Goal: Use online tool/utility: Utilize a website feature to perform a specific function

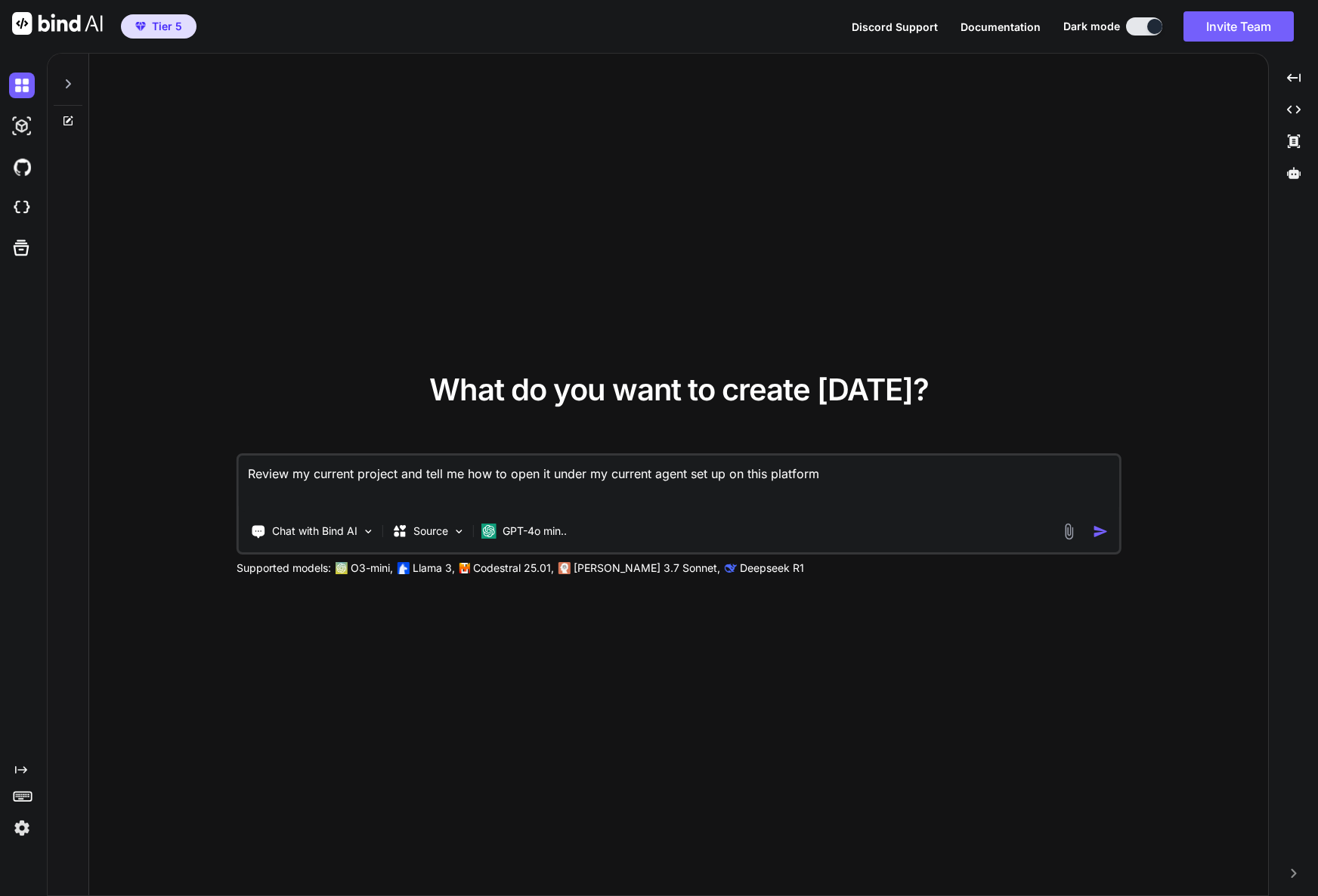
type textarea "x"
drag, startPoint x: 837, startPoint y: 481, endPoint x: 762, endPoint y: 488, distance: 75.3
click at [585, 486] on textarea "Review my current project and tell me how to open it under my current agent set…" at bounding box center [678, 483] width 879 height 56
drag, startPoint x: 827, startPoint y: 477, endPoint x: 231, endPoint y: 471, distance: 596.0
click at [231, 471] on div "What do you want to create [DATE]? Review my current project and tell me how to…" at bounding box center [678, 475] width 1178 height 843
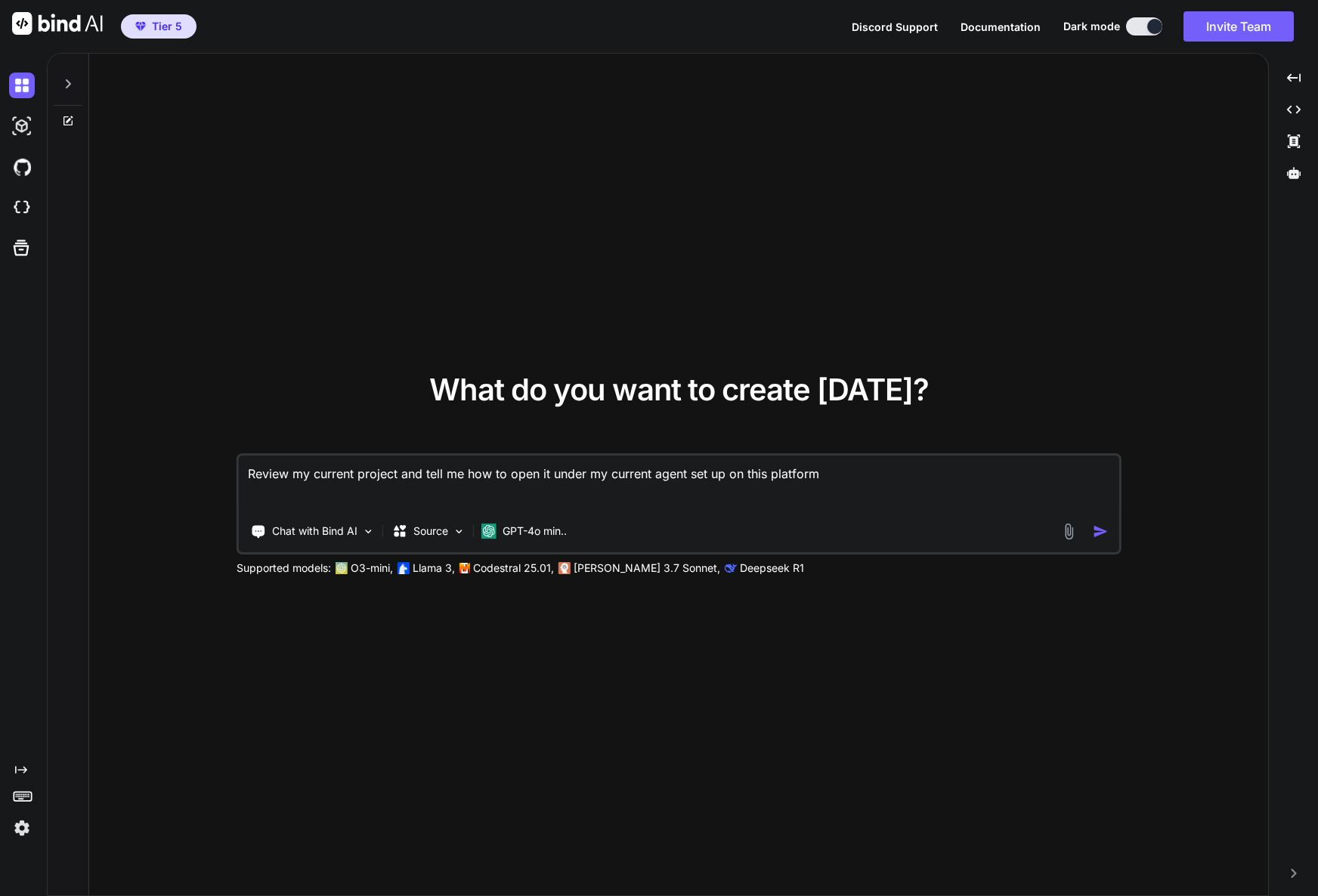
paste textarea "Architected comprehensive full-stack solution with robust backend design."
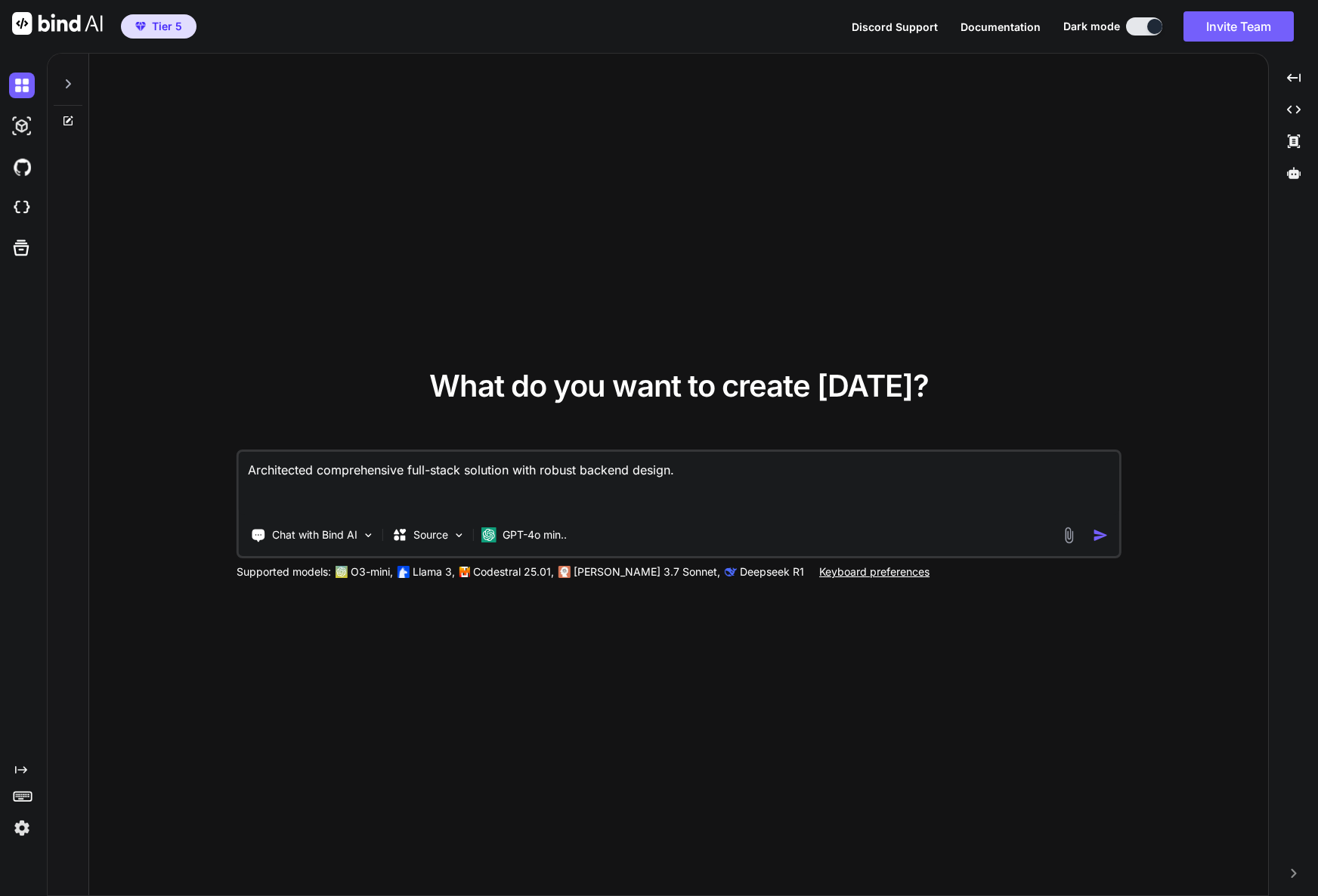
drag, startPoint x: 247, startPoint y: 502, endPoint x: 241, endPoint y: 470, distance: 32.6
click at [241, 470] on textarea "Architected comprehensive full-stack solution with robust backend design." at bounding box center [678, 484] width 879 height 64
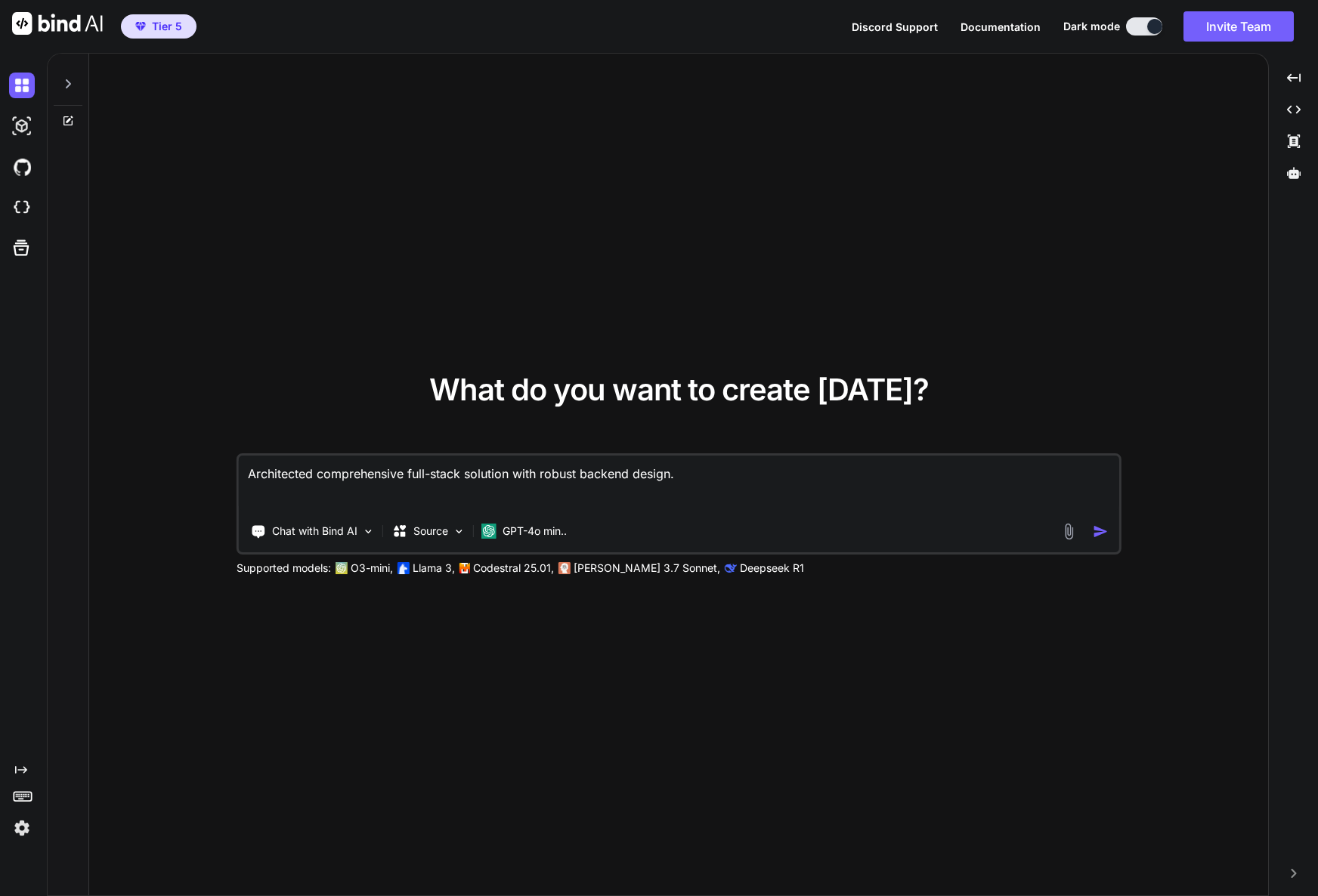
click at [713, 483] on textarea "Architected comprehensive full-stack solution with robust backend design." at bounding box center [678, 483] width 879 height 56
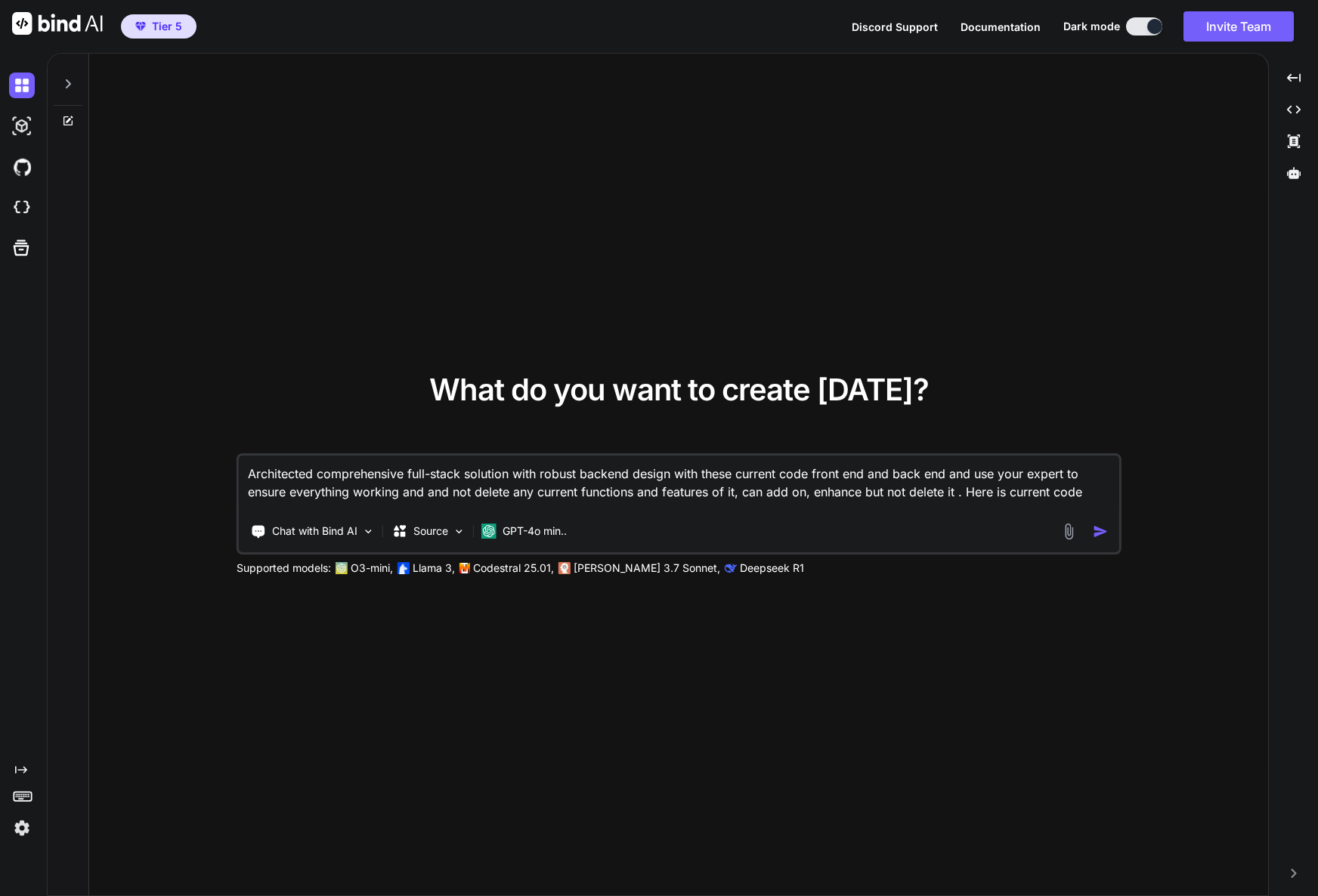
paste textarea "# 🎉 Loremi Dolorsi Ametconsect - Adipisci Elitse ## 📦 Doei Tem'in Utl - Etdo Ma…"
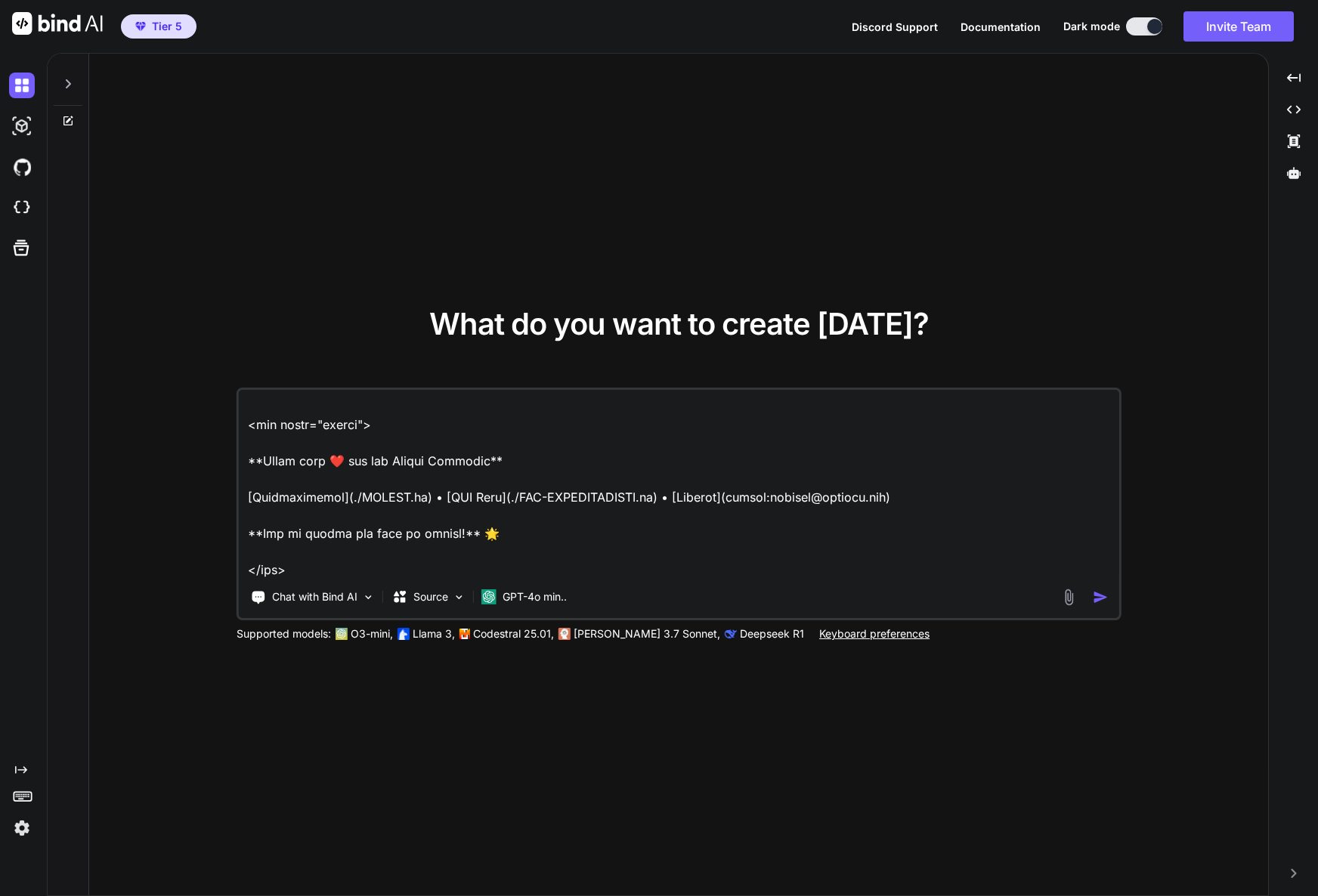
type textarea "Loremipsumd sitametconsec adip-elits doeiusmo temp incidi utlabor etdolo magn a…"
click at [1101, 596] on img "button" at bounding box center [1100, 597] width 16 height 16
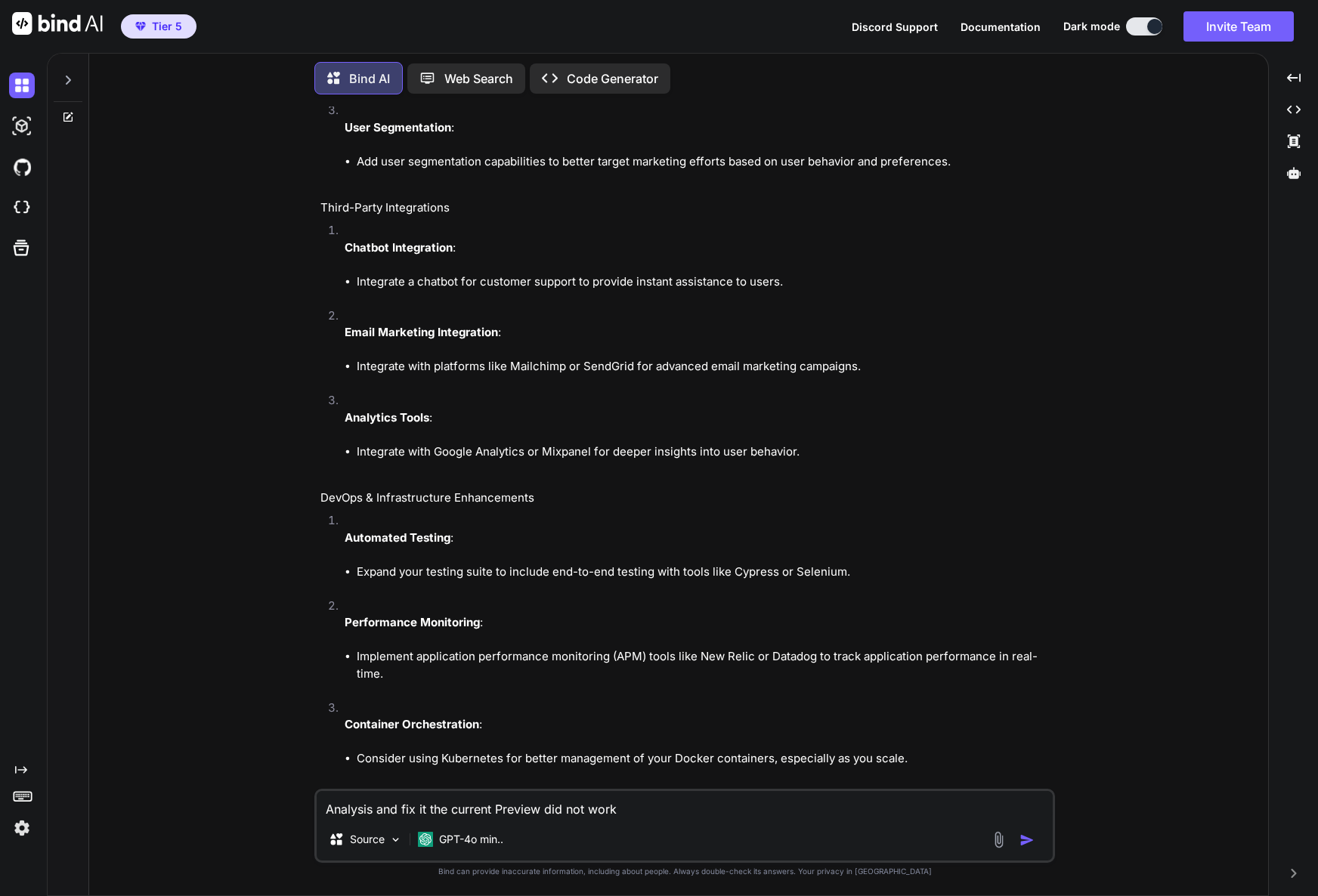
scroll to position [3349, 0]
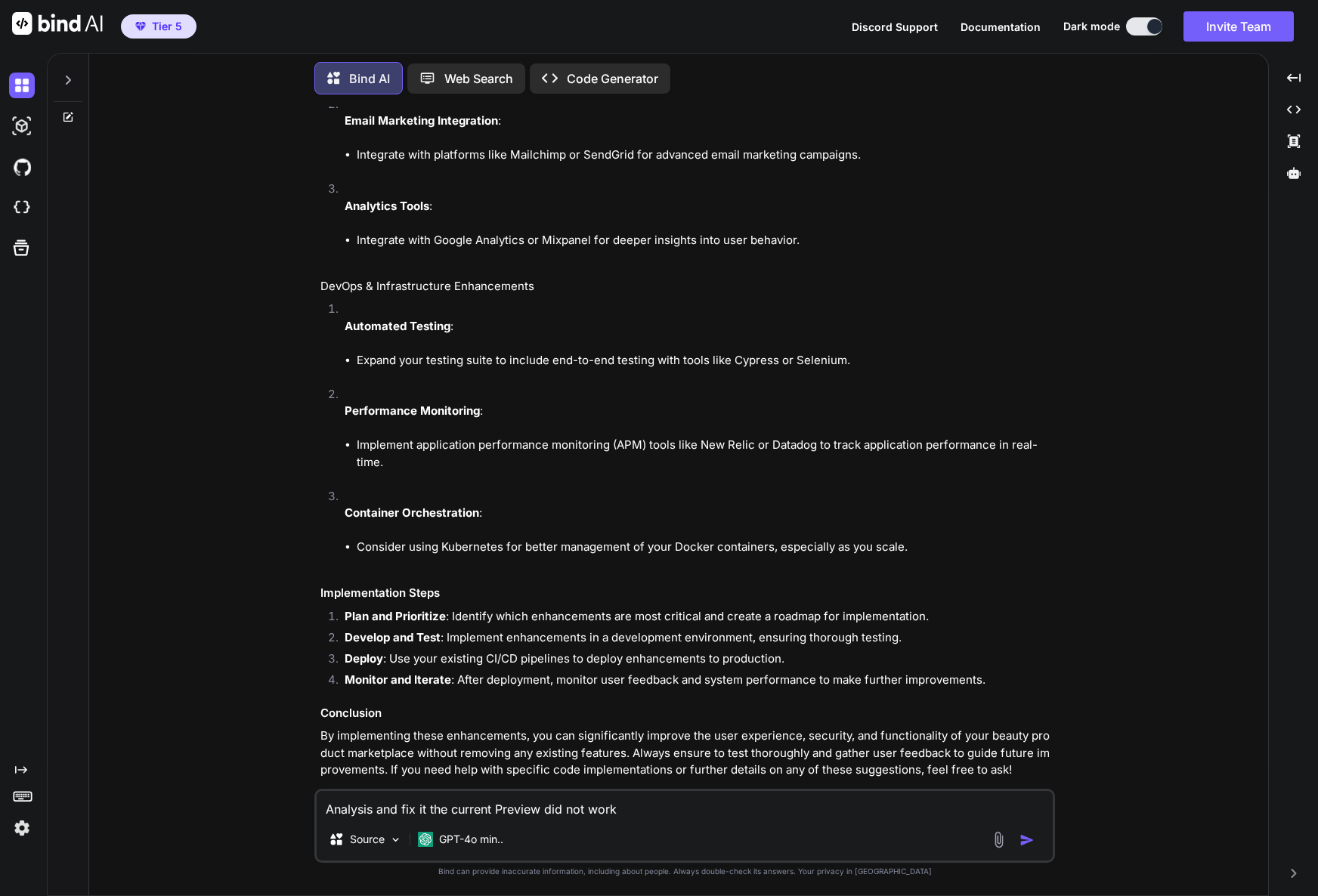
click at [326, 793] on icon at bounding box center [326, 798] width 10 height 11
click at [351, 791] on p "Open in Editor" at bounding box center [370, 798] width 72 height 15
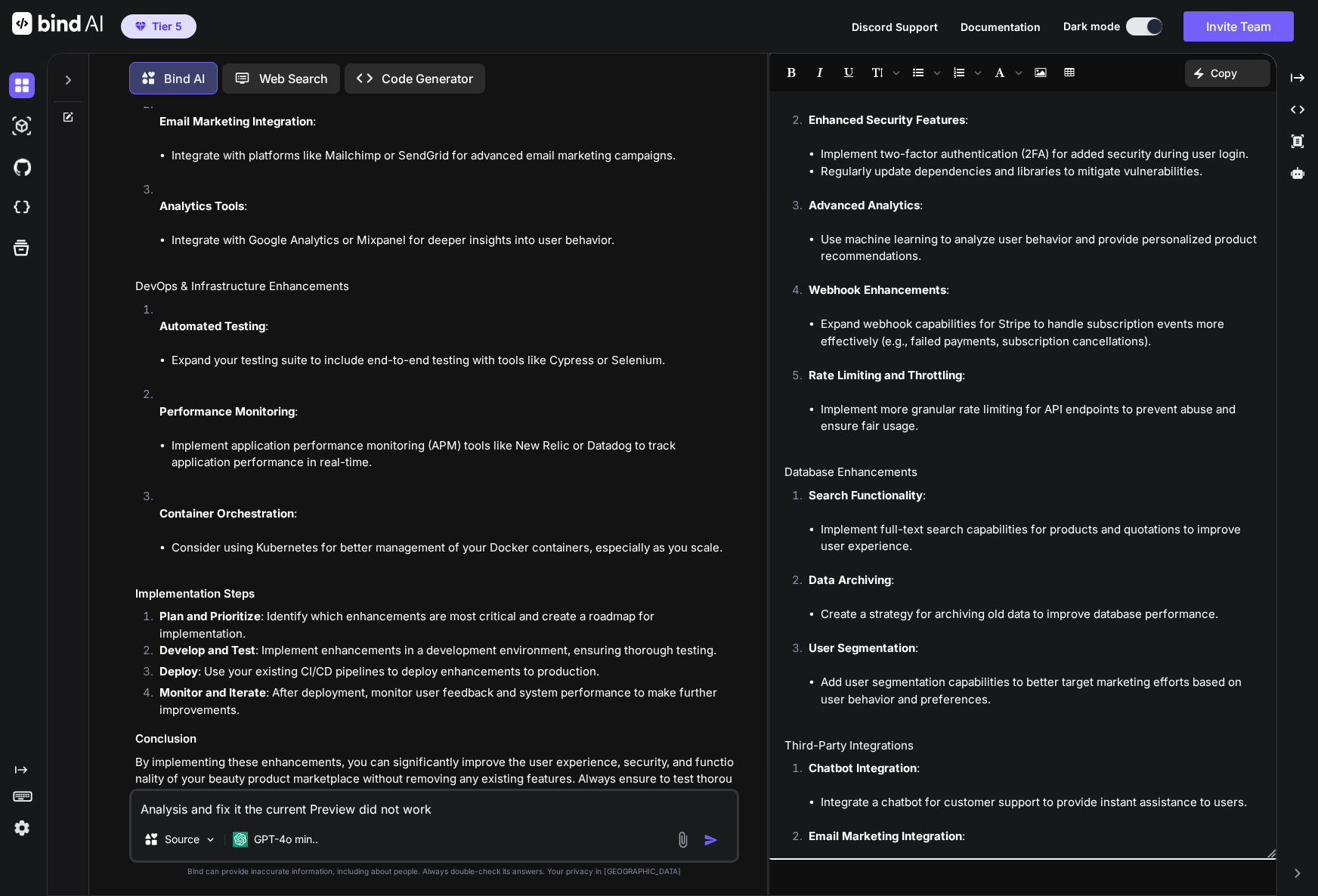
scroll to position [0, 0]
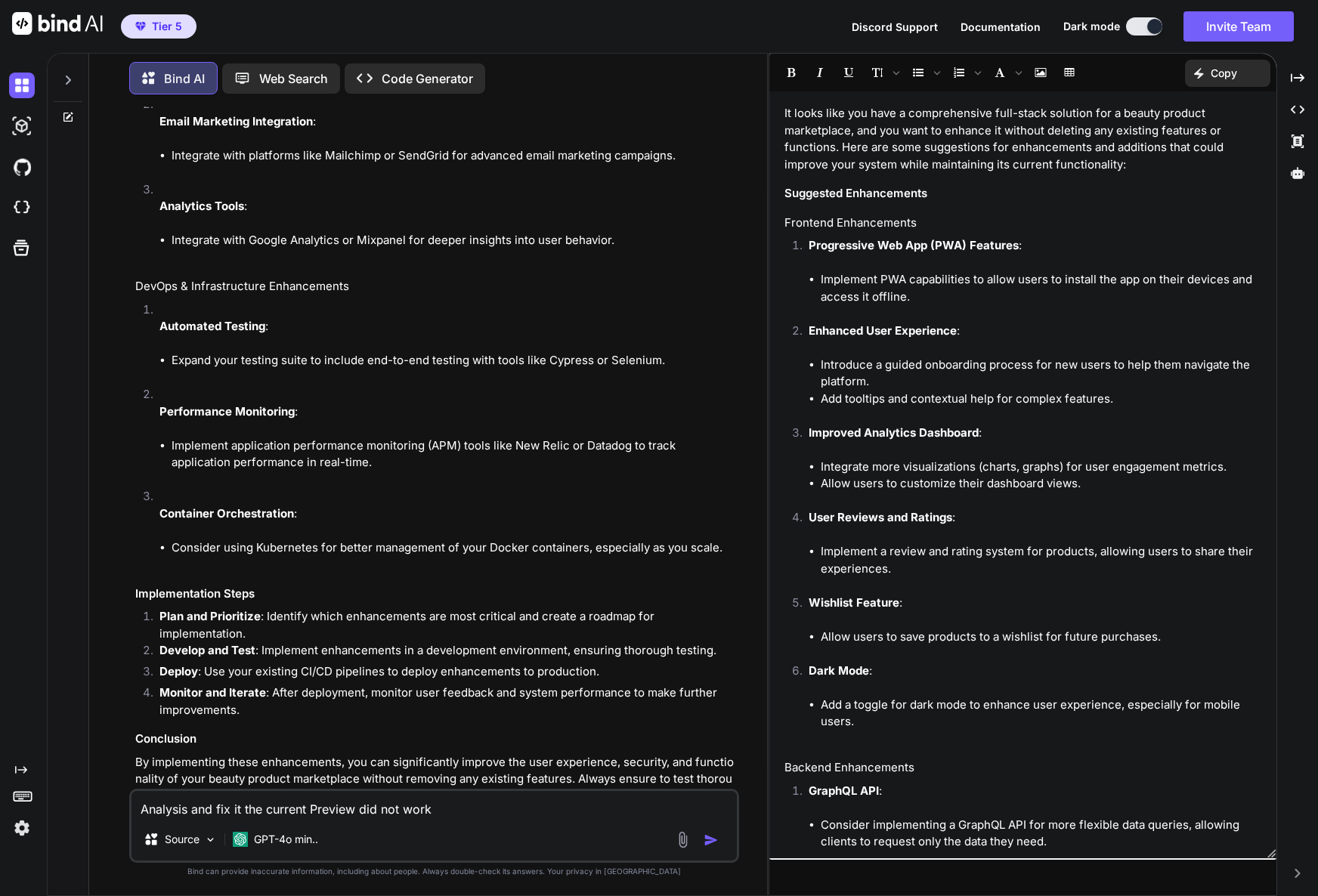
click at [434, 78] on p "Code Generator" at bounding box center [426, 79] width 91 height 18
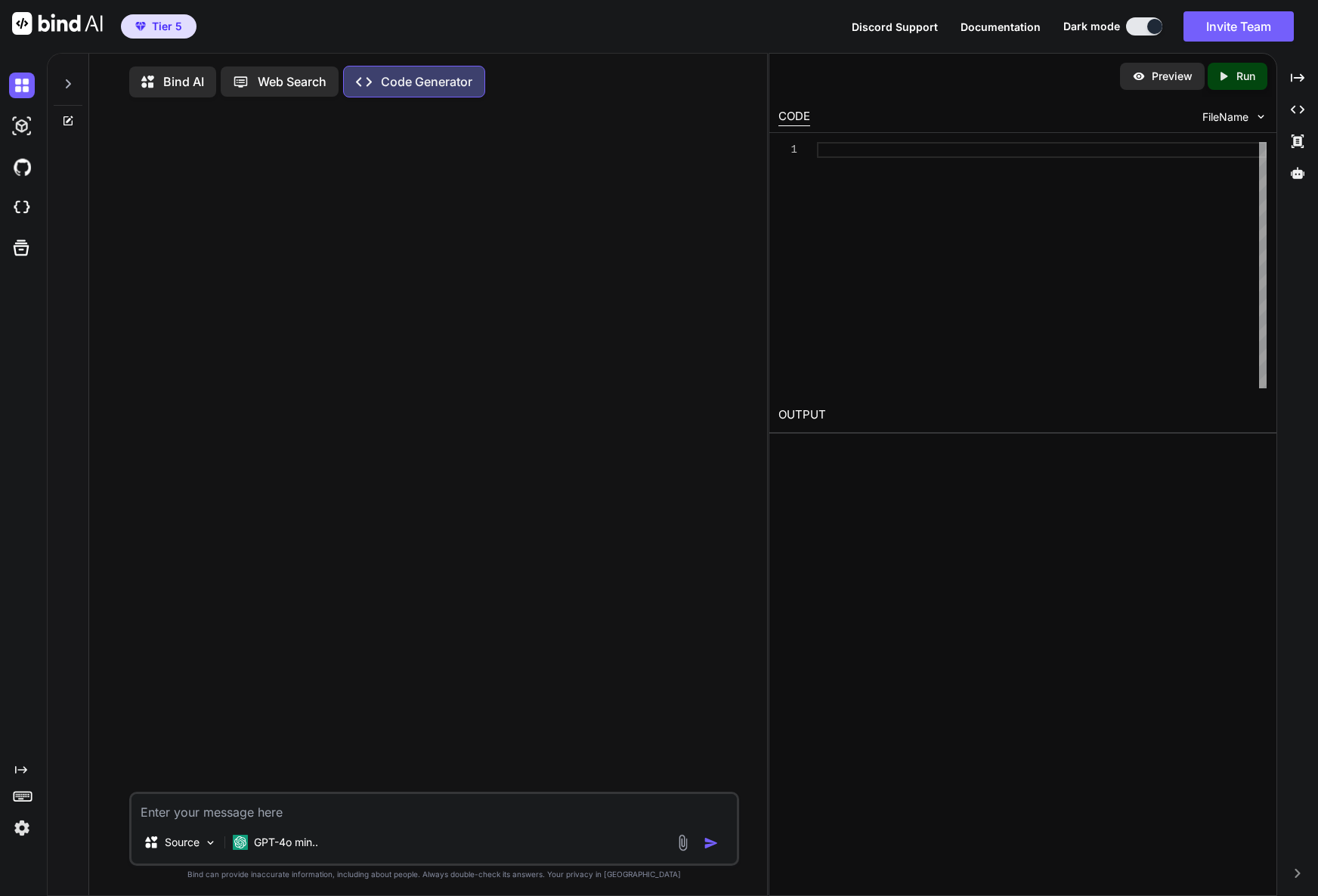
click at [171, 80] on p "Bind AI" at bounding box center [183, 81] width 41 height 18
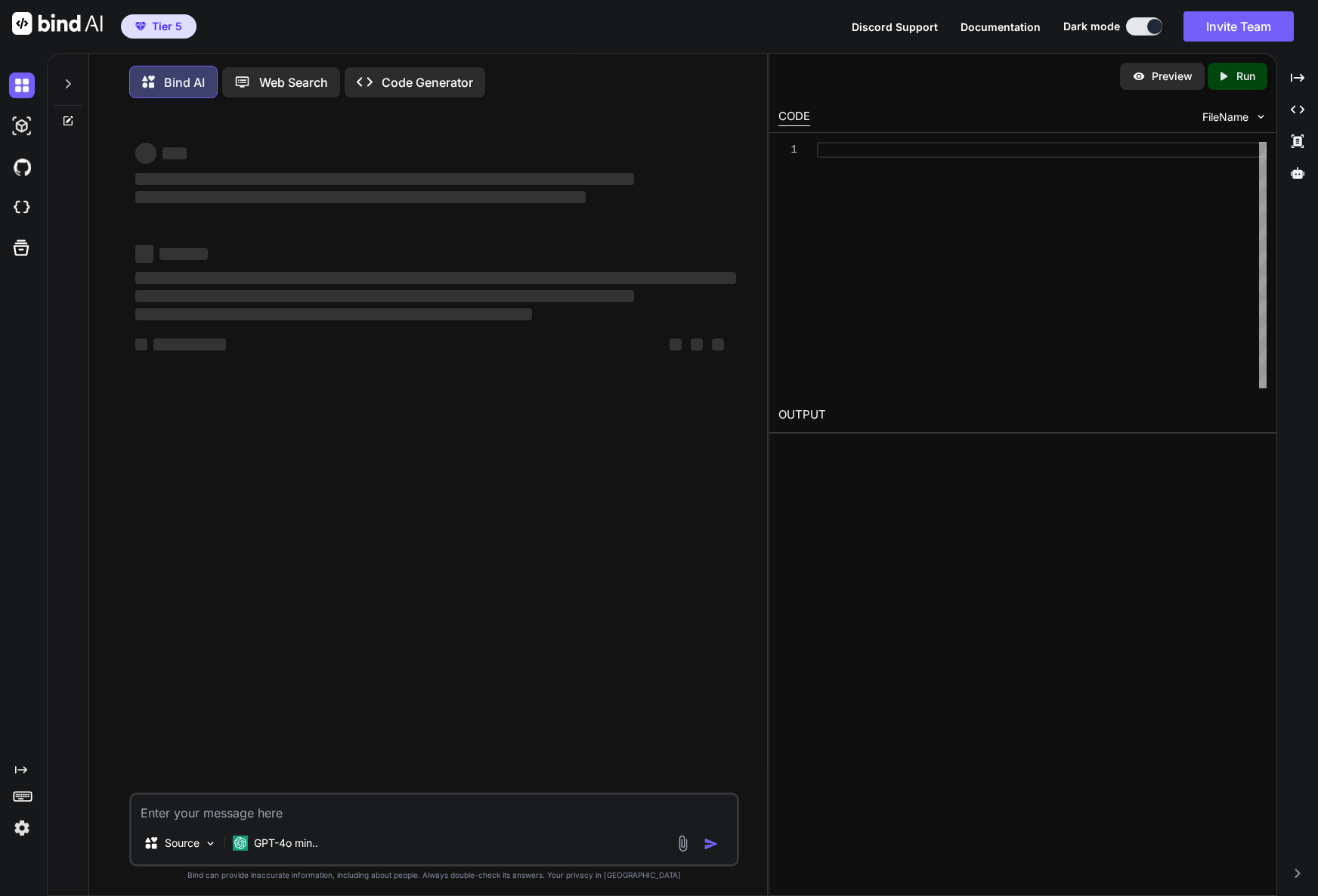
scroll to position [8, 0]
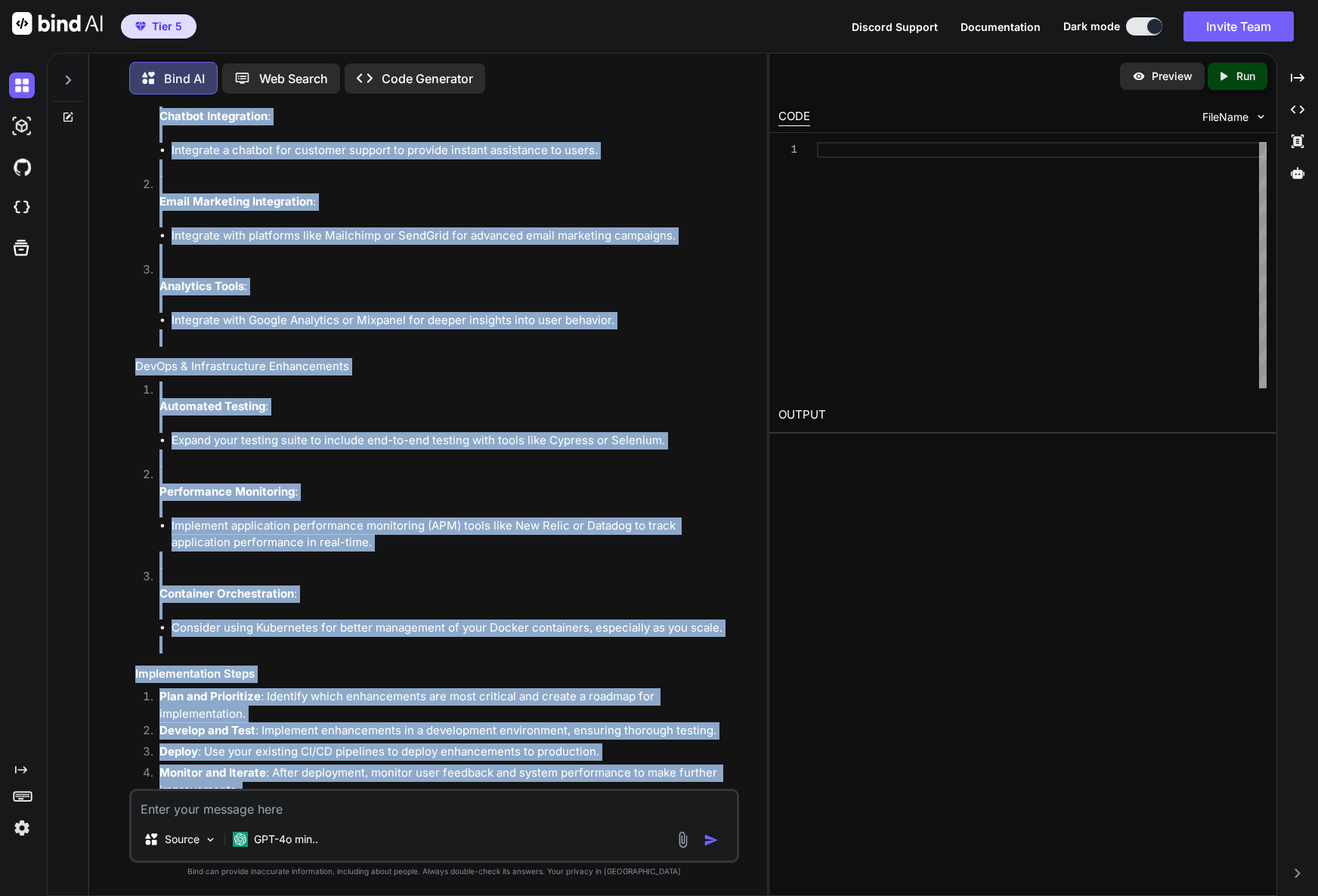
scroll to position [3783, 0]
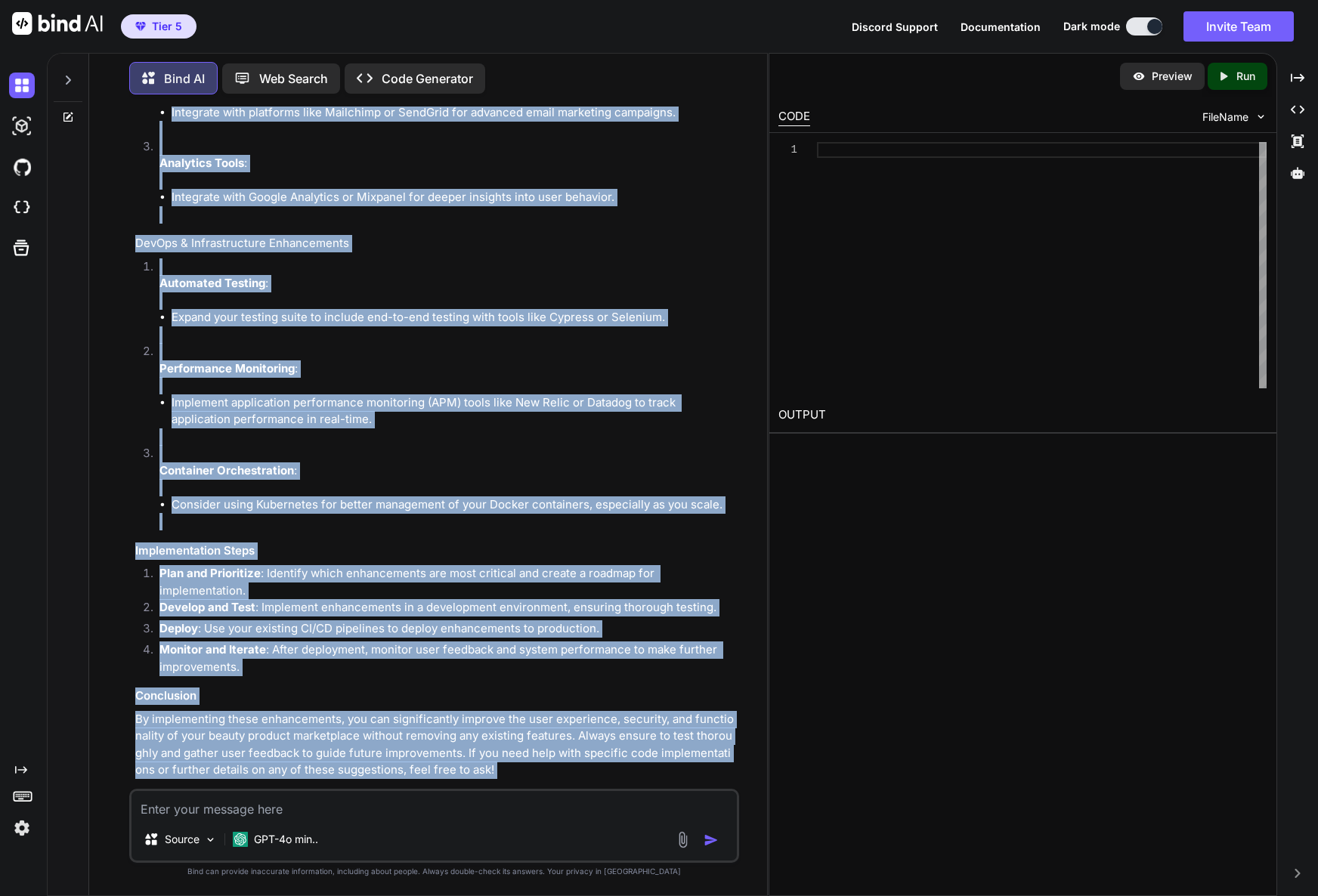
drag, startPoint x: 135, startPoint y: 153, endPoint x: 502, endPoint y: 762, distance: 711.0
click at [502, 762] on div "You Bind AI It looks like you have a comprehensive full-stack solution for a be…" at bounding box center [435, 447] width 607 height 682
copy div "Loremipsumd sitametconsec adip-elits doeiusmo temp incidi utlabor etdolo magn a…"
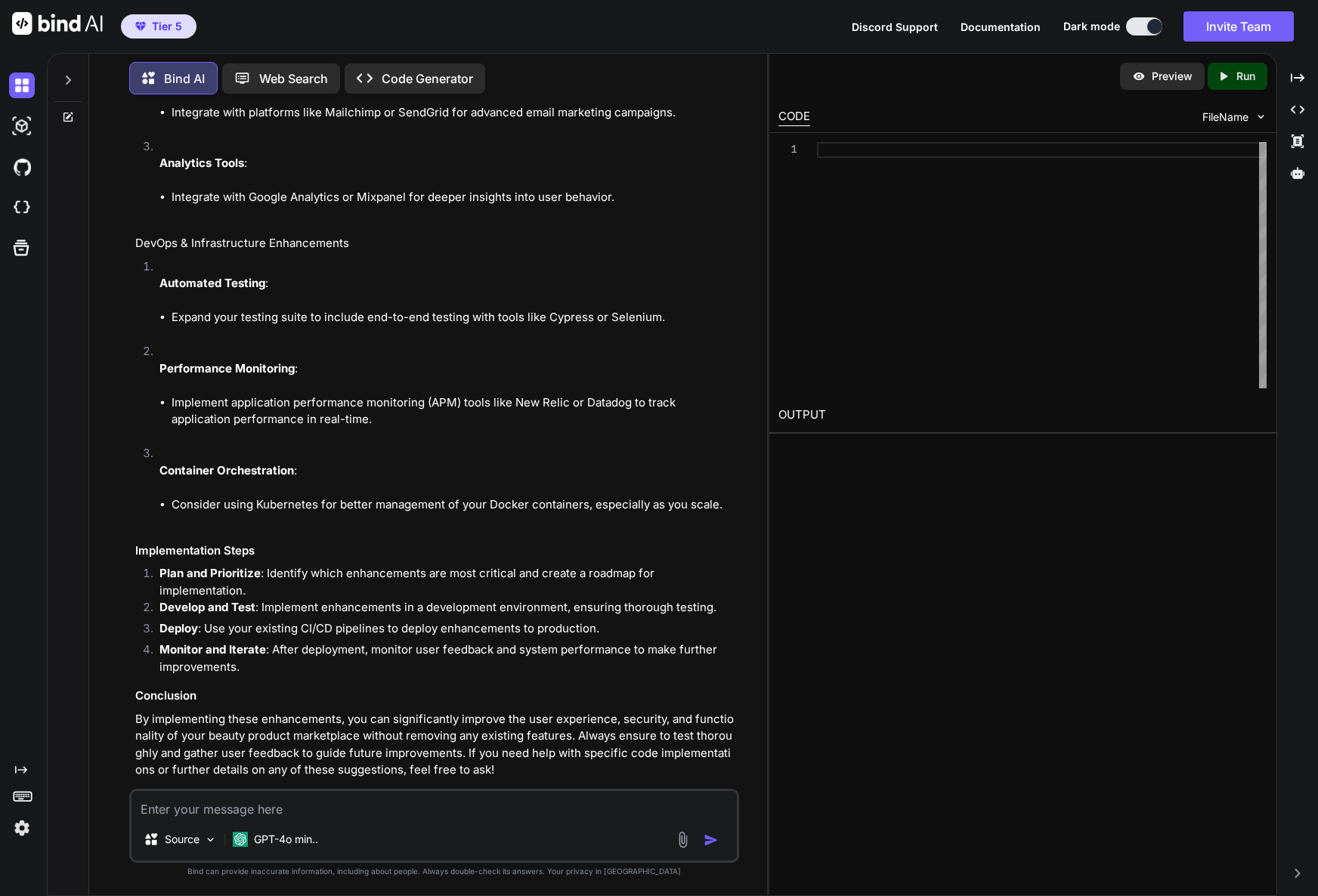
click at [446, 75] on p "Code Generator" at bounding box center [426, 79] width 91 height 18
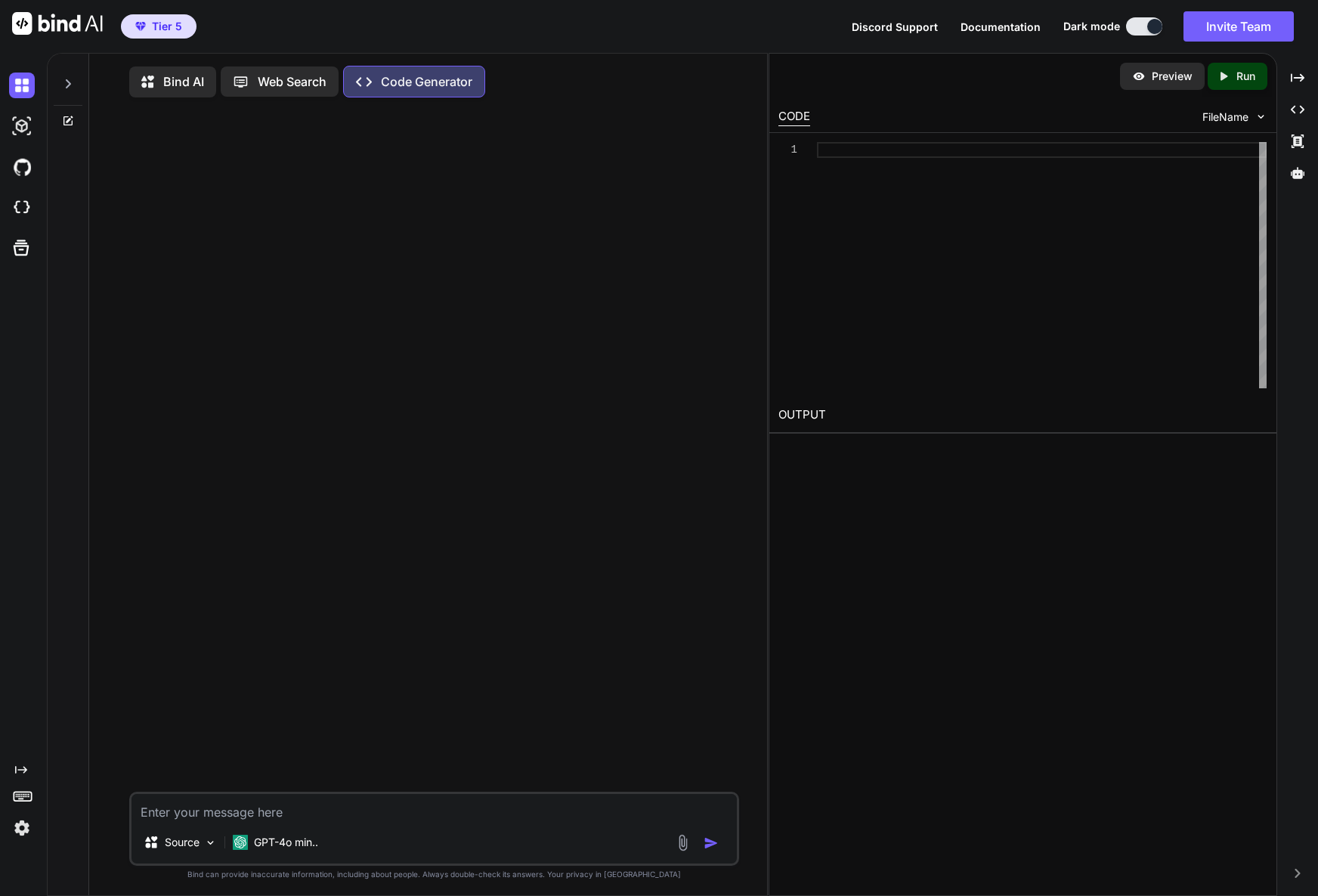
click at [307, 812] on textarea at bounding box center [434, 808] width 605 height 27
click at [284, 850] on p "GPT-4o min.." at bounding box center [286, 842] width 65 height 15
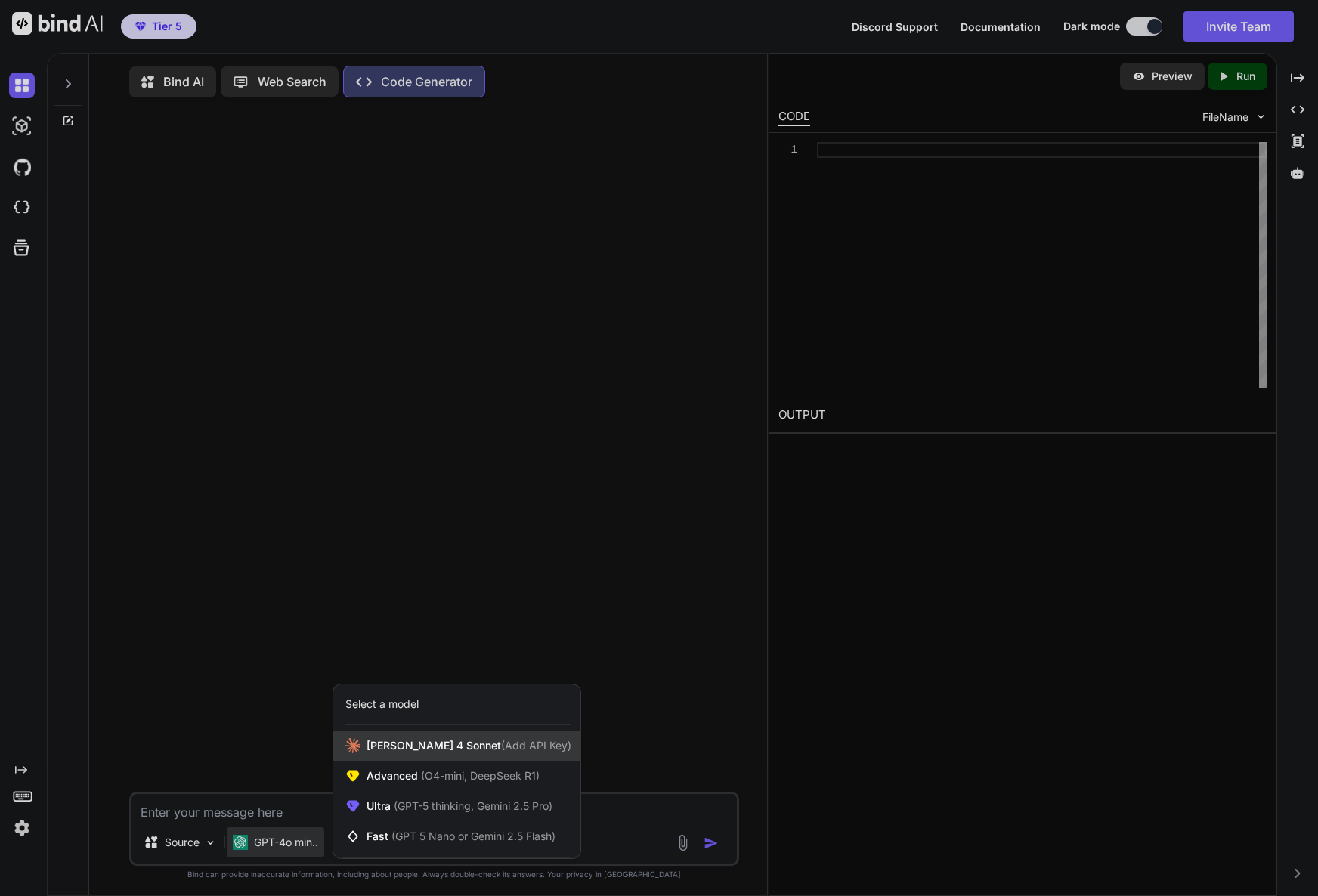
click at [404, 748] on span "[PERSON_NAME] 4 Sonnet (Add API Key)" at bounding box center [468, 746] width 204 height 15
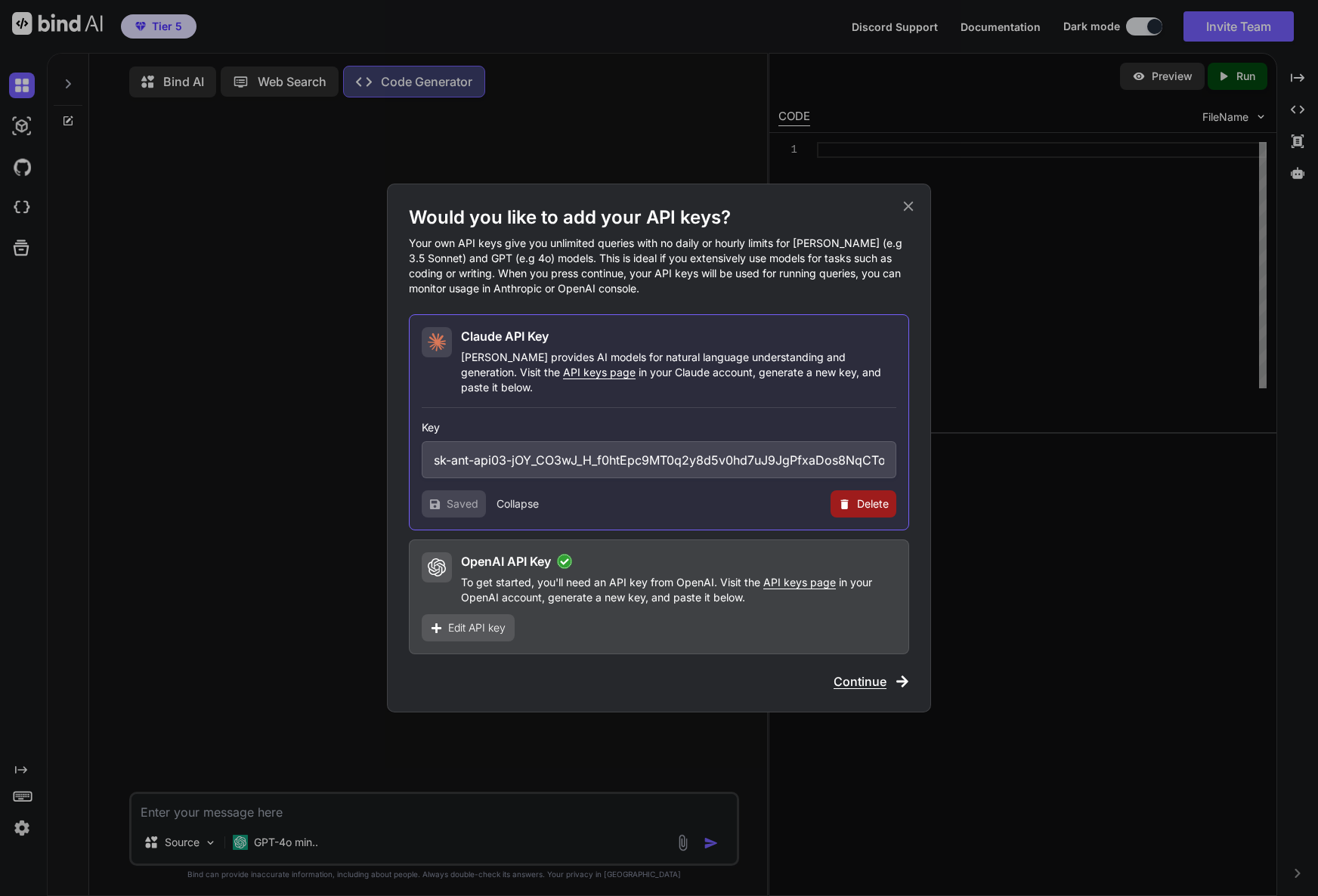
click at [864, 679] on span "Continue" at bounding box center [860, 681] width 53 height 18
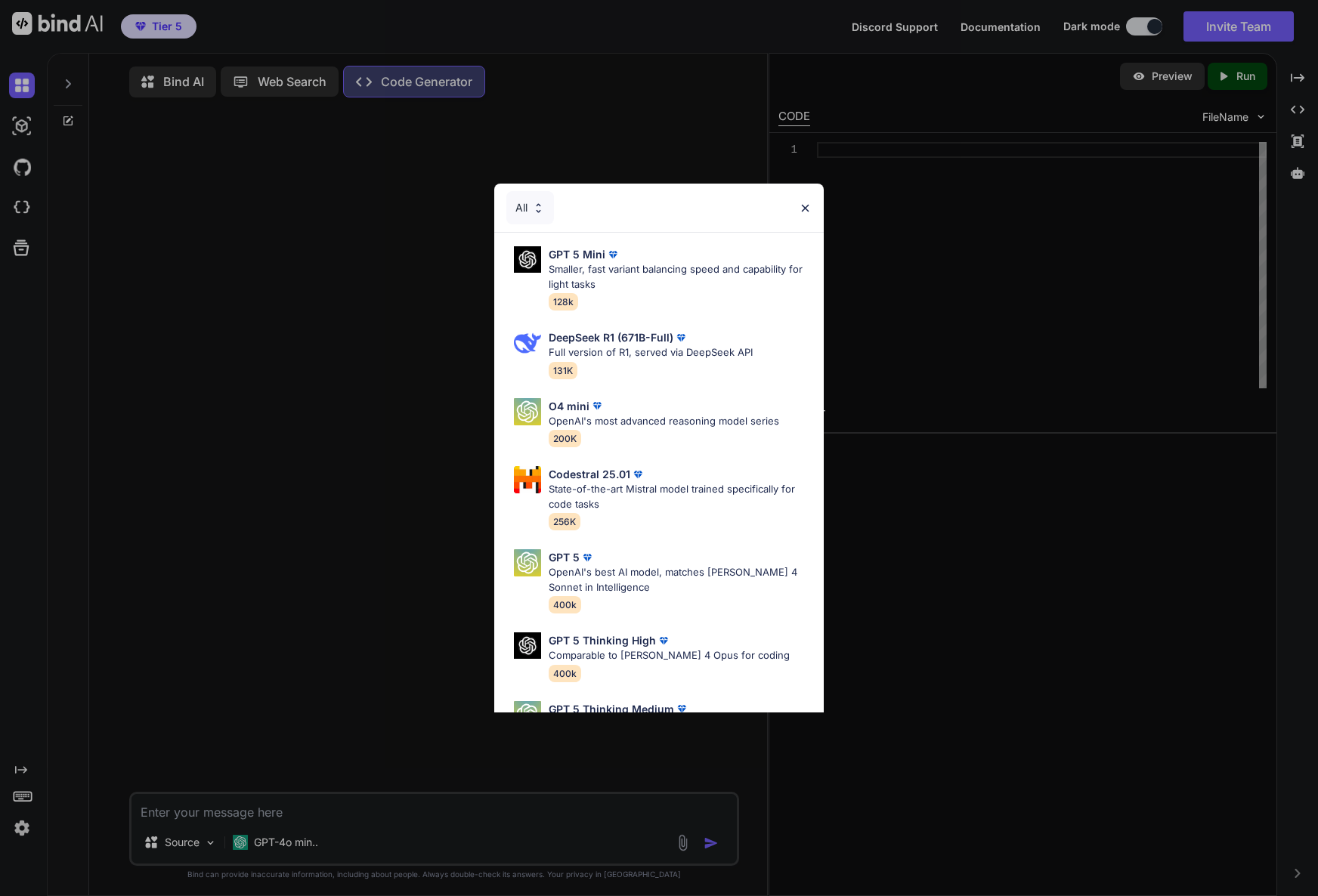
click at [438, 653] on div "All GPT 5 Mini Smaller, fast variant balancing speed and capability for light t…" at bounding box center [659, 448] width 1318 height 896
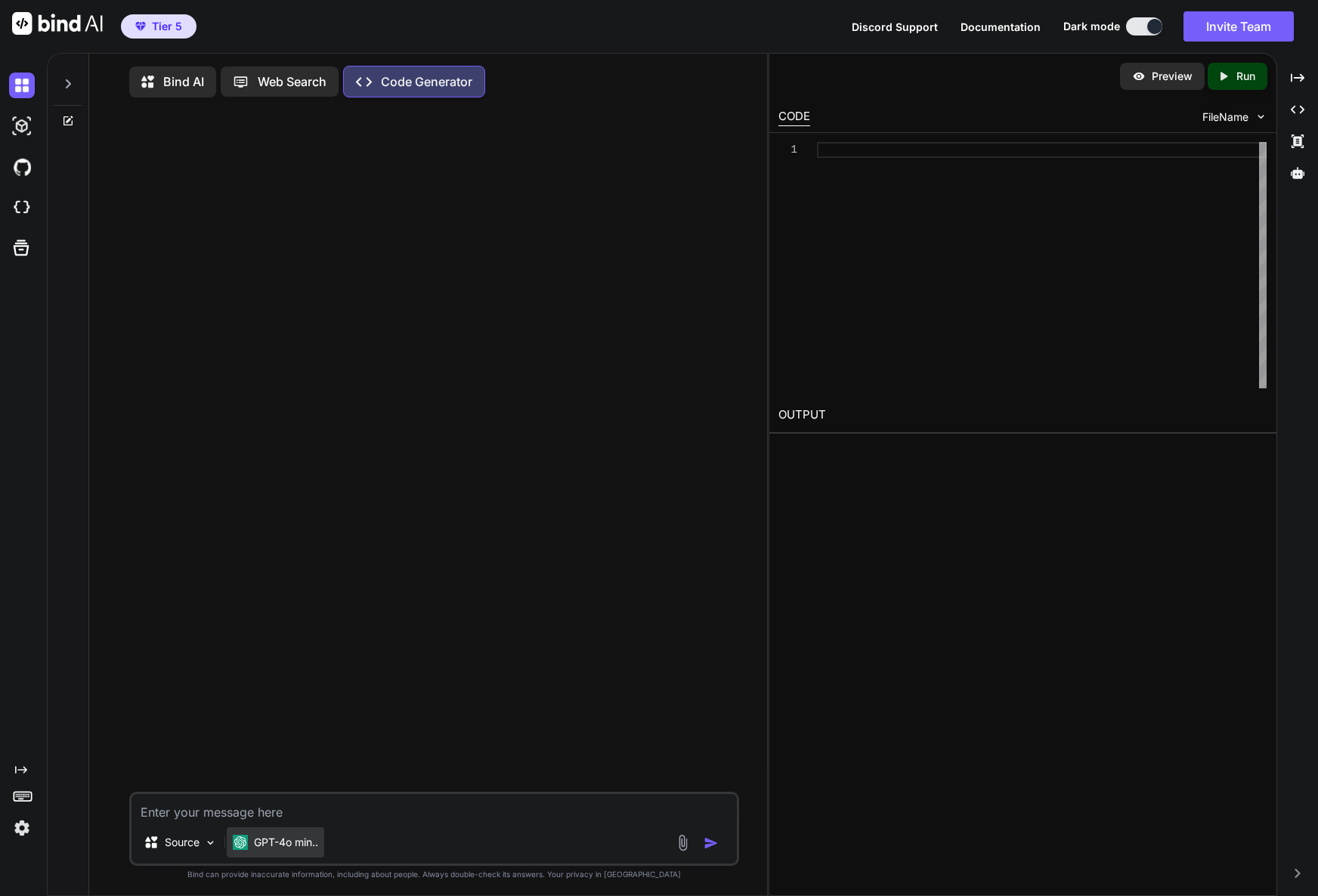
click at [268, 844] on p "GPT-4o min.." at bounding box center [286, 842] width 65 height 15
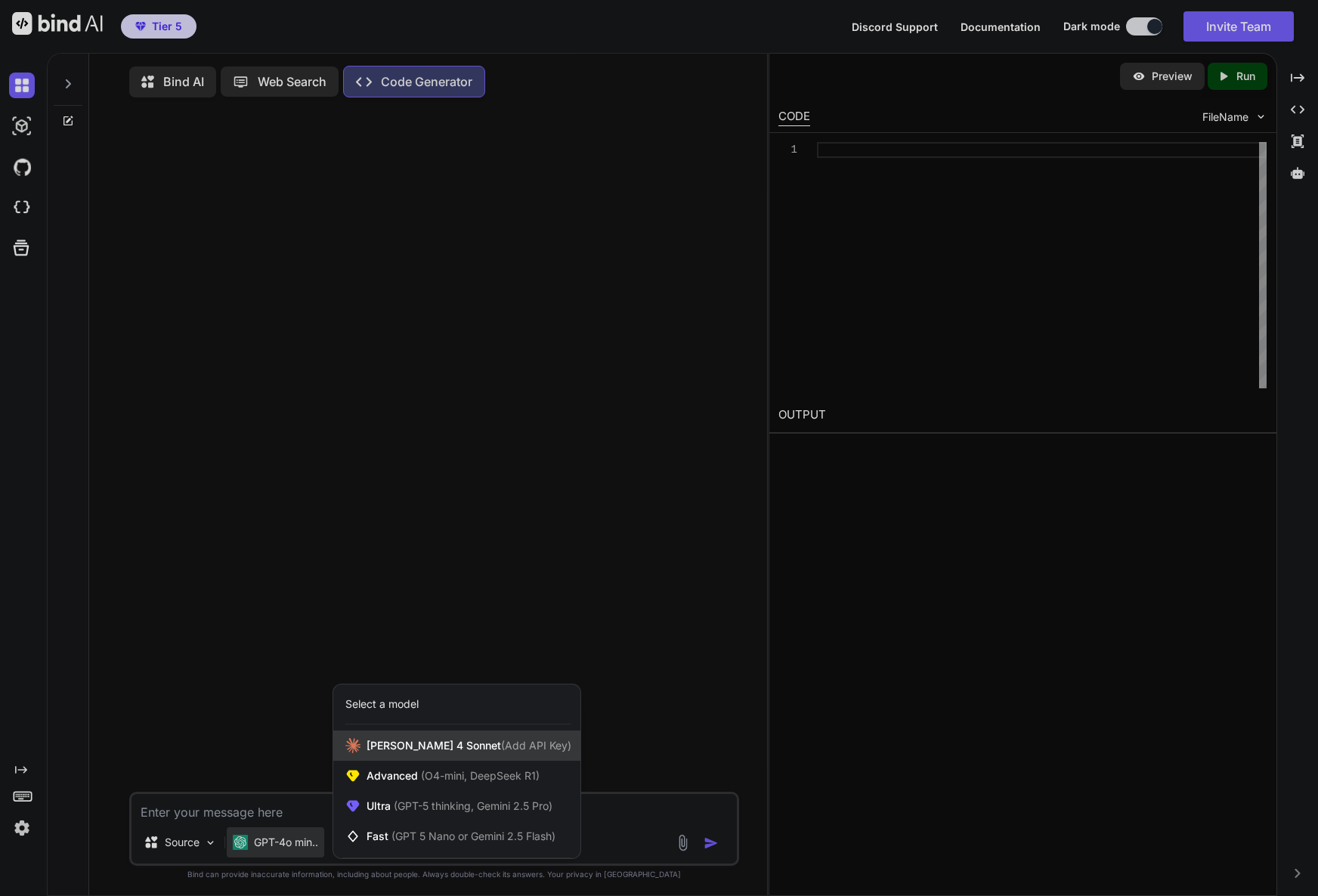
click at [349, 750] on icon at bounding box center [352, 746] width 15 height 15
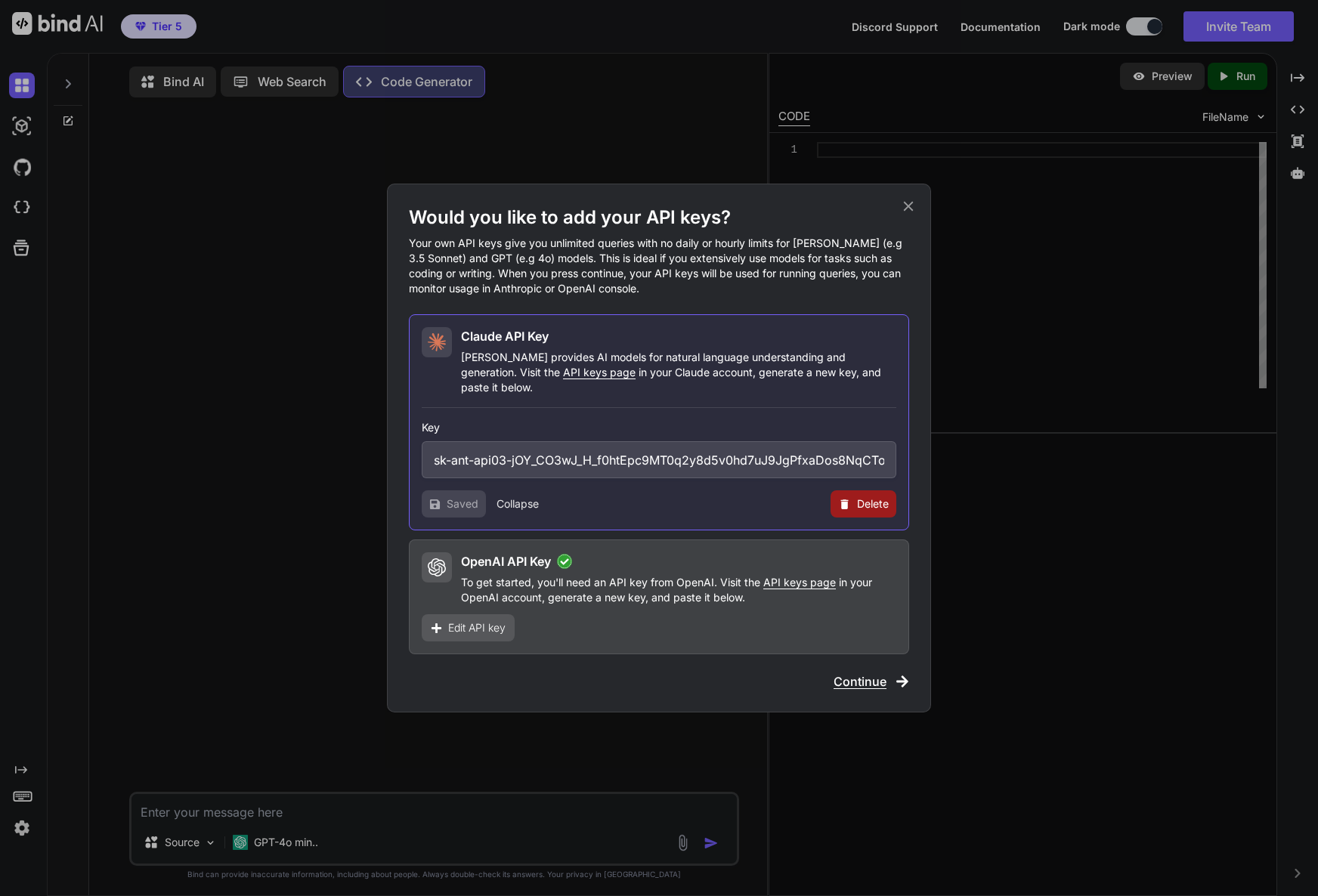
click at [474, 496] on span "Saved" at bounding box center [463, 503] width 32 height 15
click at [868, 678] on span "Continue" at bounding box center [860, 681] width 53 height 18
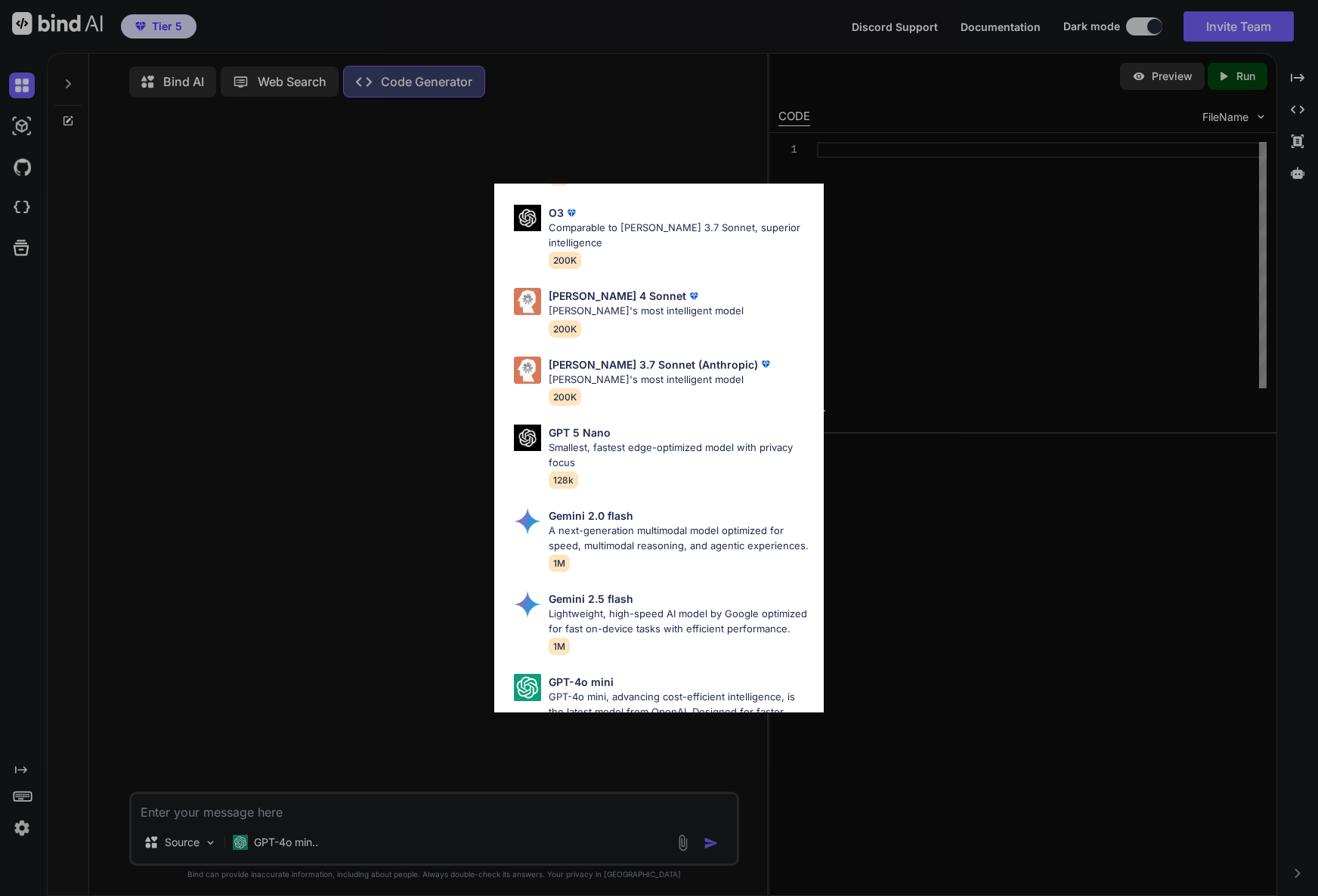
scroll to position [727, 0]
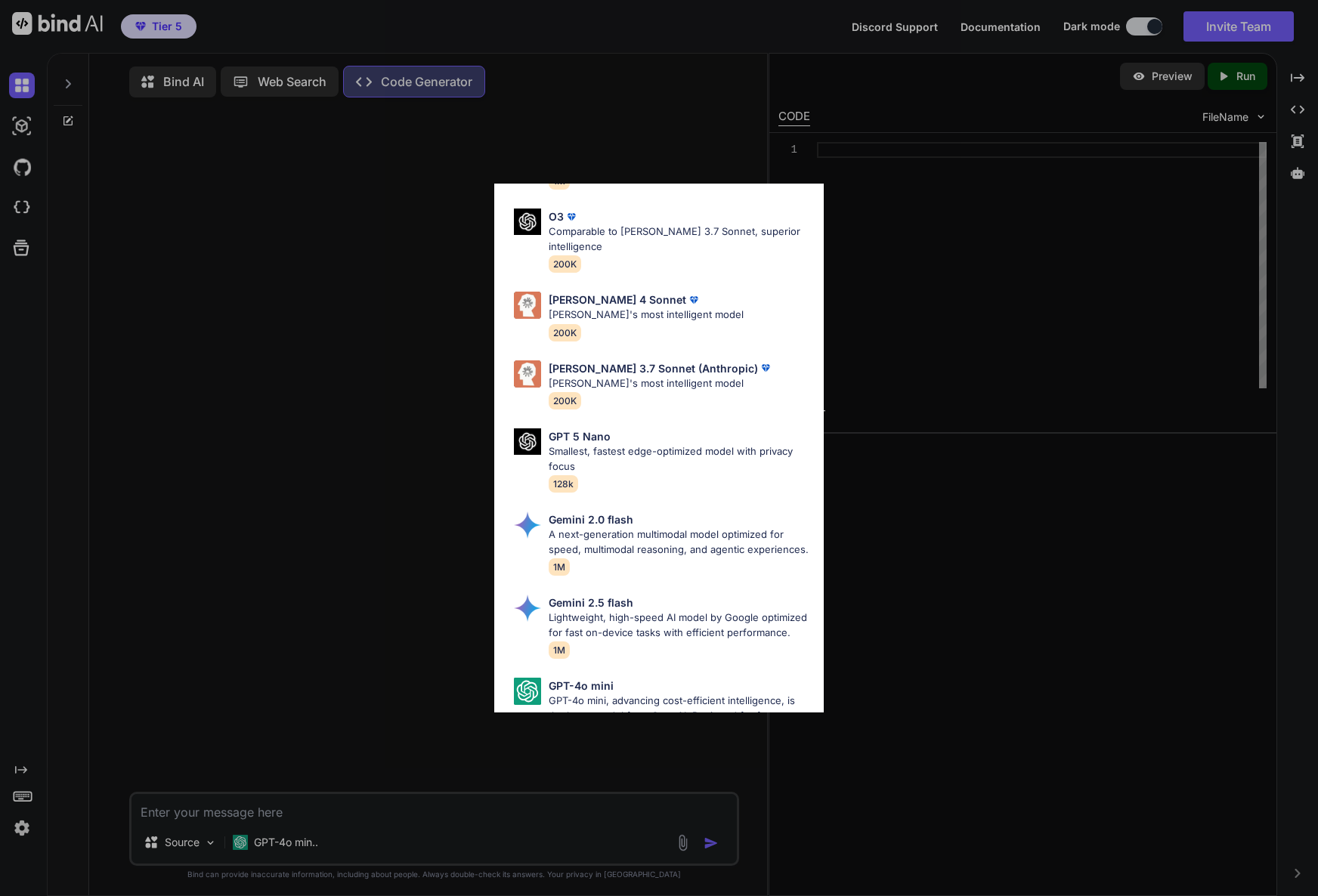
click at [636, 323] on p "[PERSON_NAME]'s most intelligent model" at bounding box center [646, 315] width 195 height 15
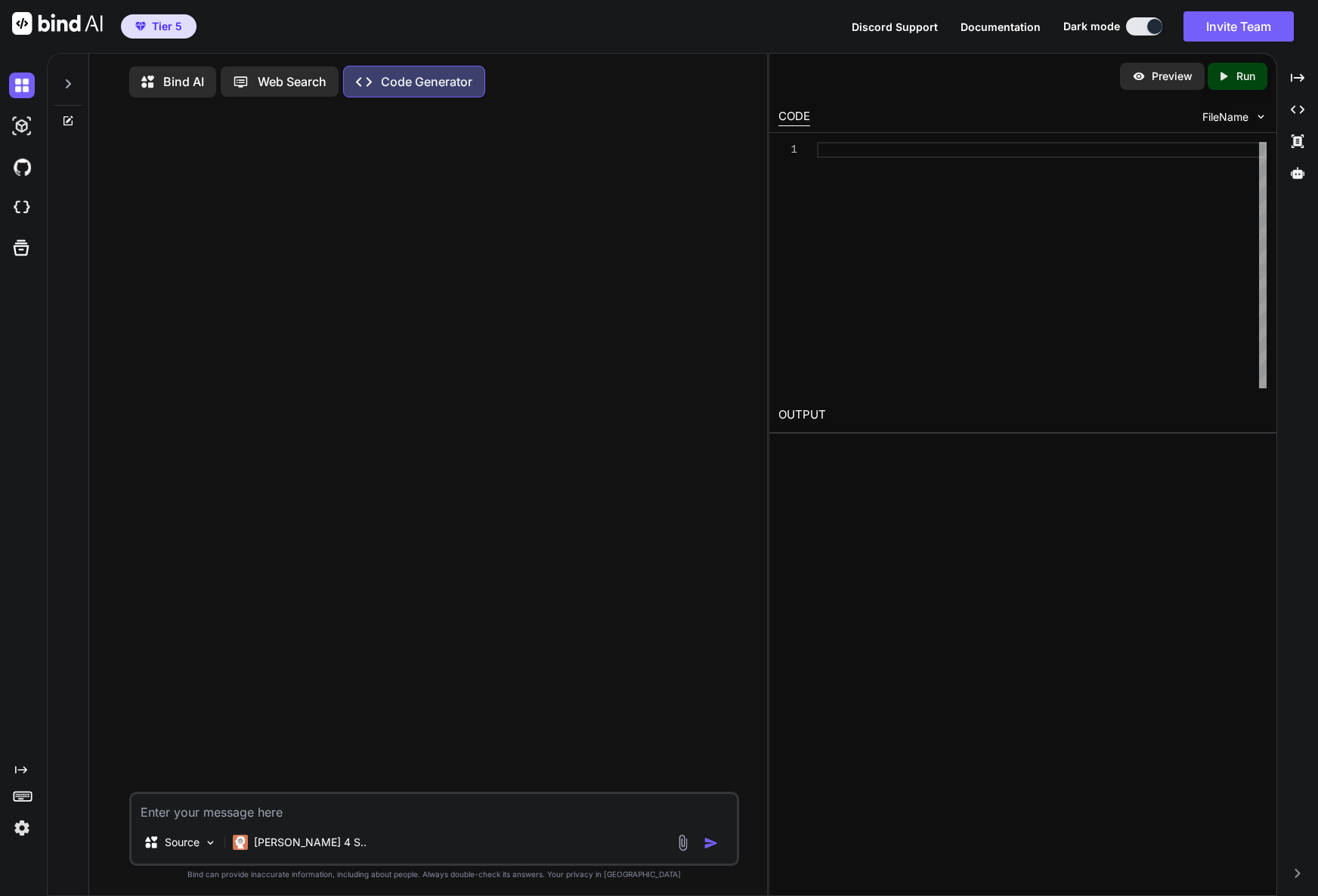
click at [246, 811] on textarea at bounding box center [434, 808] width 605 height 27
paste textarea "Loremipsumd sitametconsec adip-elits doeiusmo temp incidi utlabor etdolo magn a…"
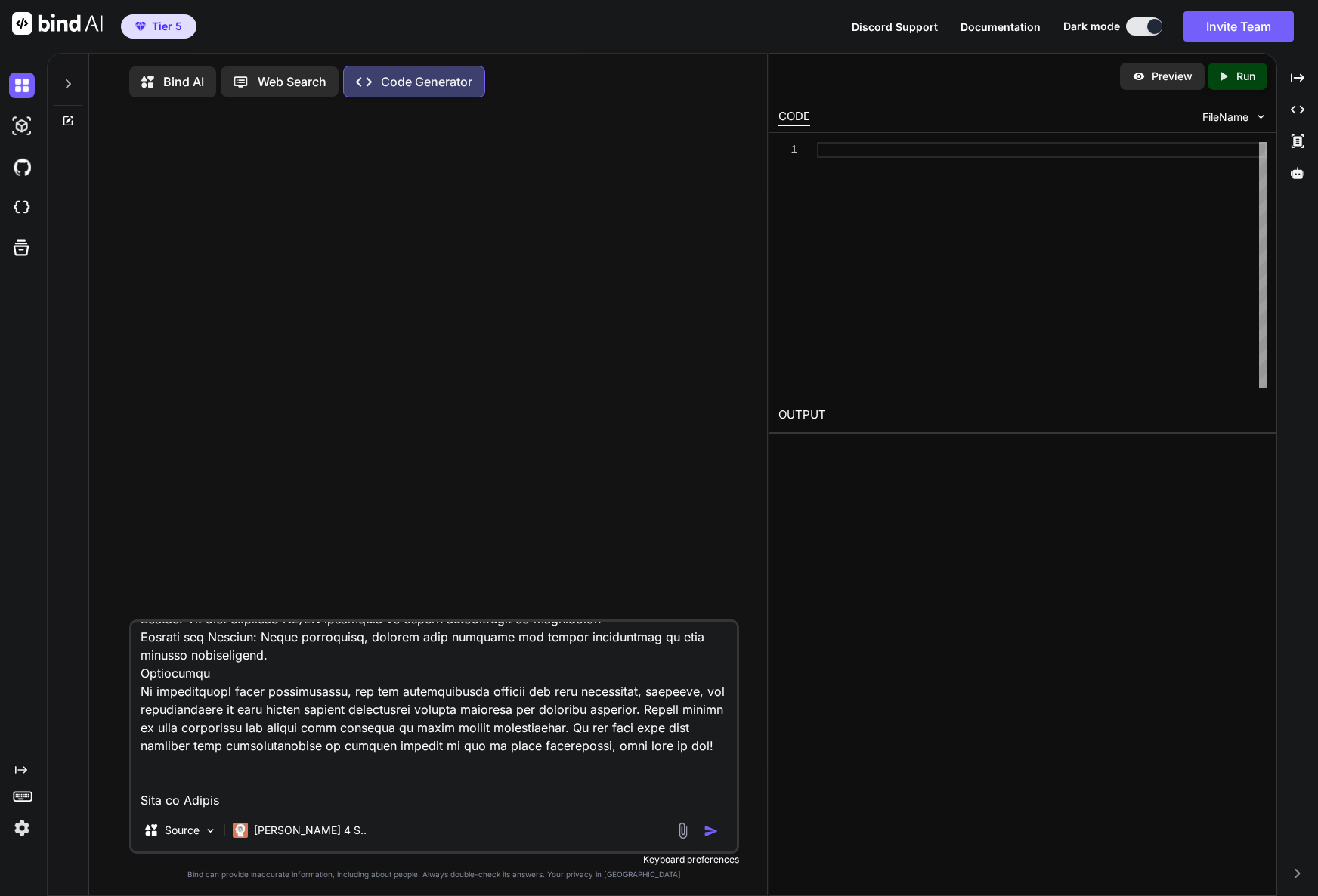
drag, startPoint x: 142, startPoint y: 759, endPoint x: 130, endPoint y: 748, distance: 16.3
click at [132, 748] on textarea at bounding box center [434, 716] width 605 height 188
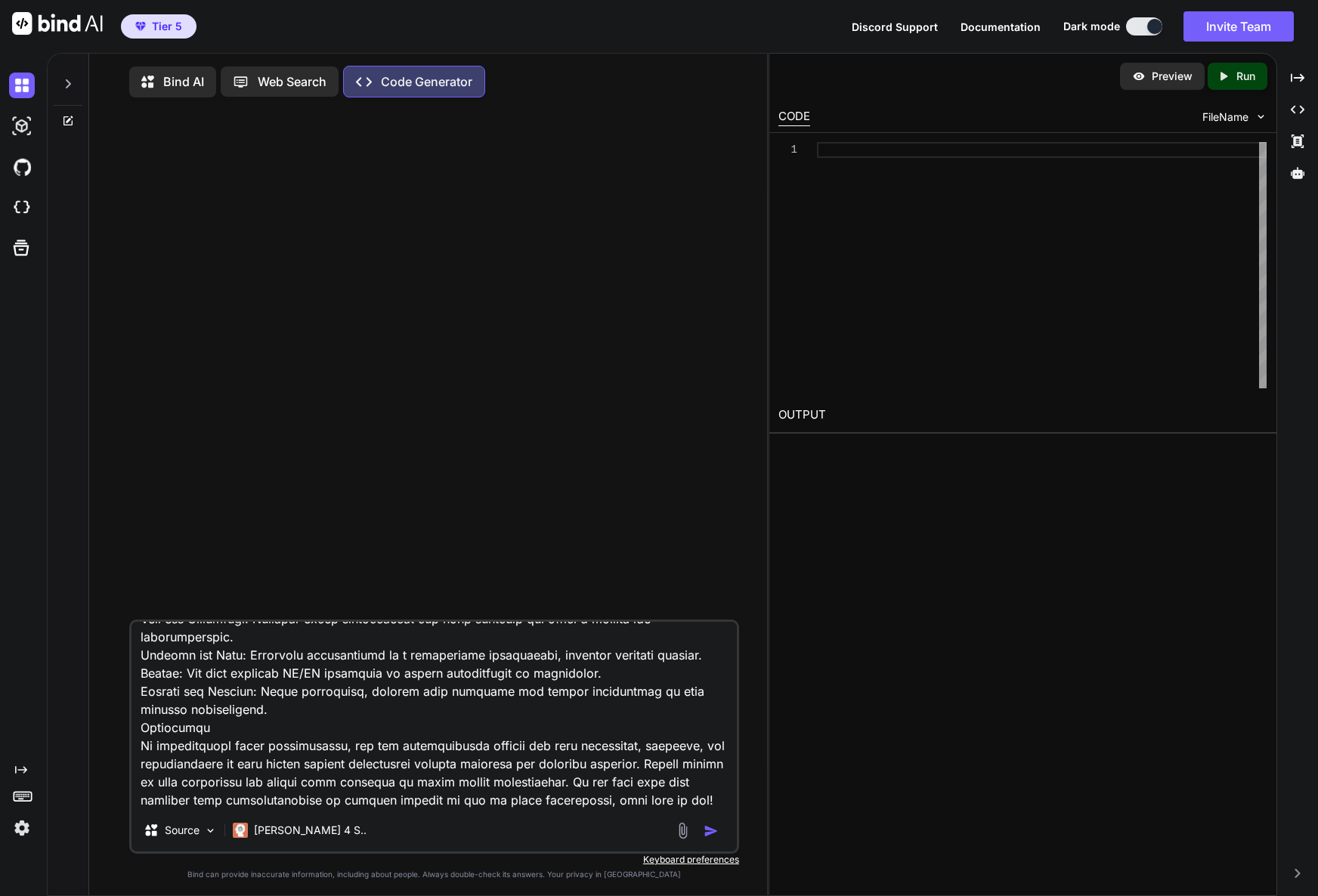
scroll to position [5171, 0]
type textarea "Loremipsumd sitametconsec adip-elits doeiusmo temp incidi utlabor etdolo magn a…"
click at [712, 837] on img "button" at bounding box center [710, 831] width 15 height 15
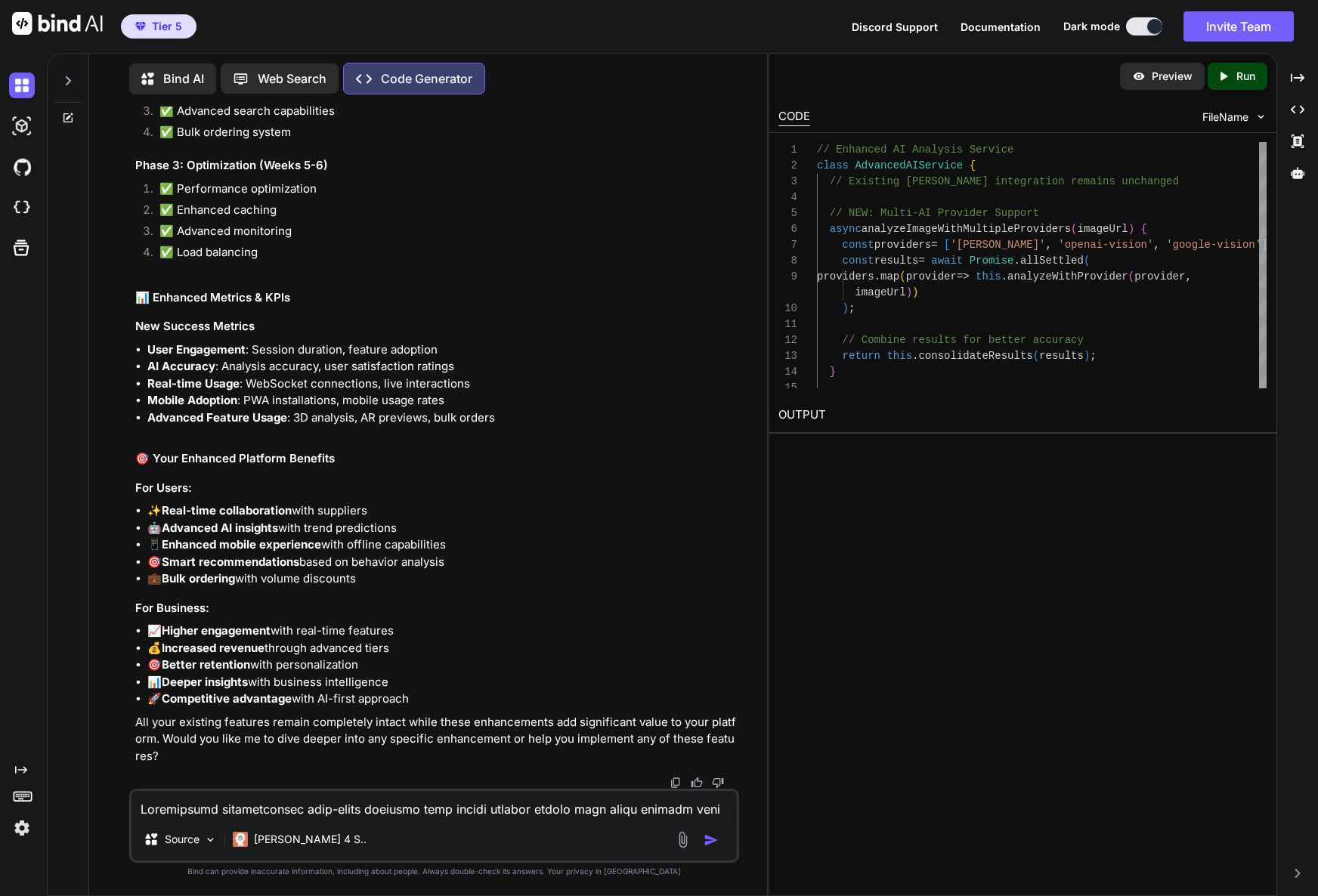
scroll to position [12166, 0]
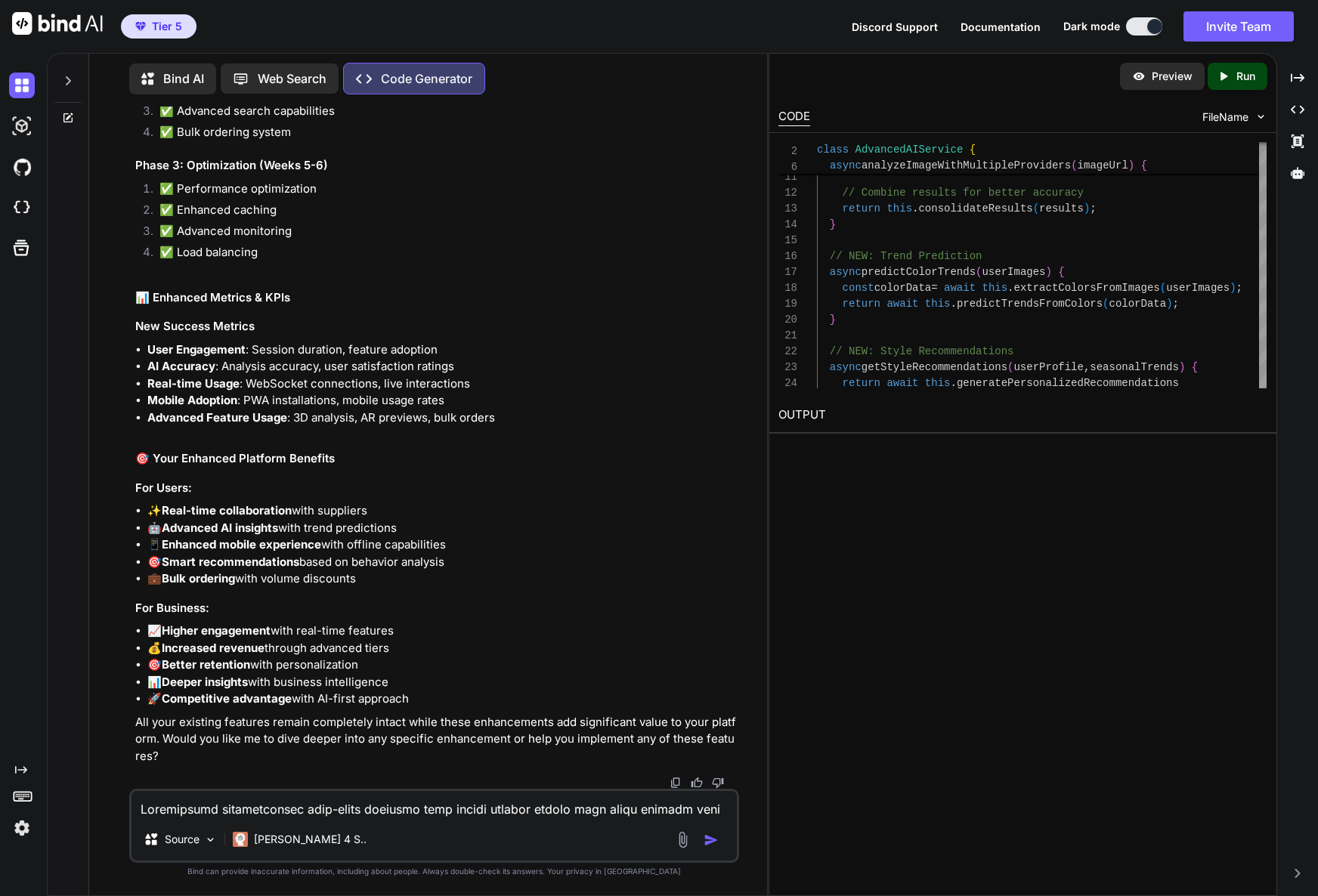
click at [1245, 75] on p "Run" at bounding box center [1245, 76] width 19 height 15
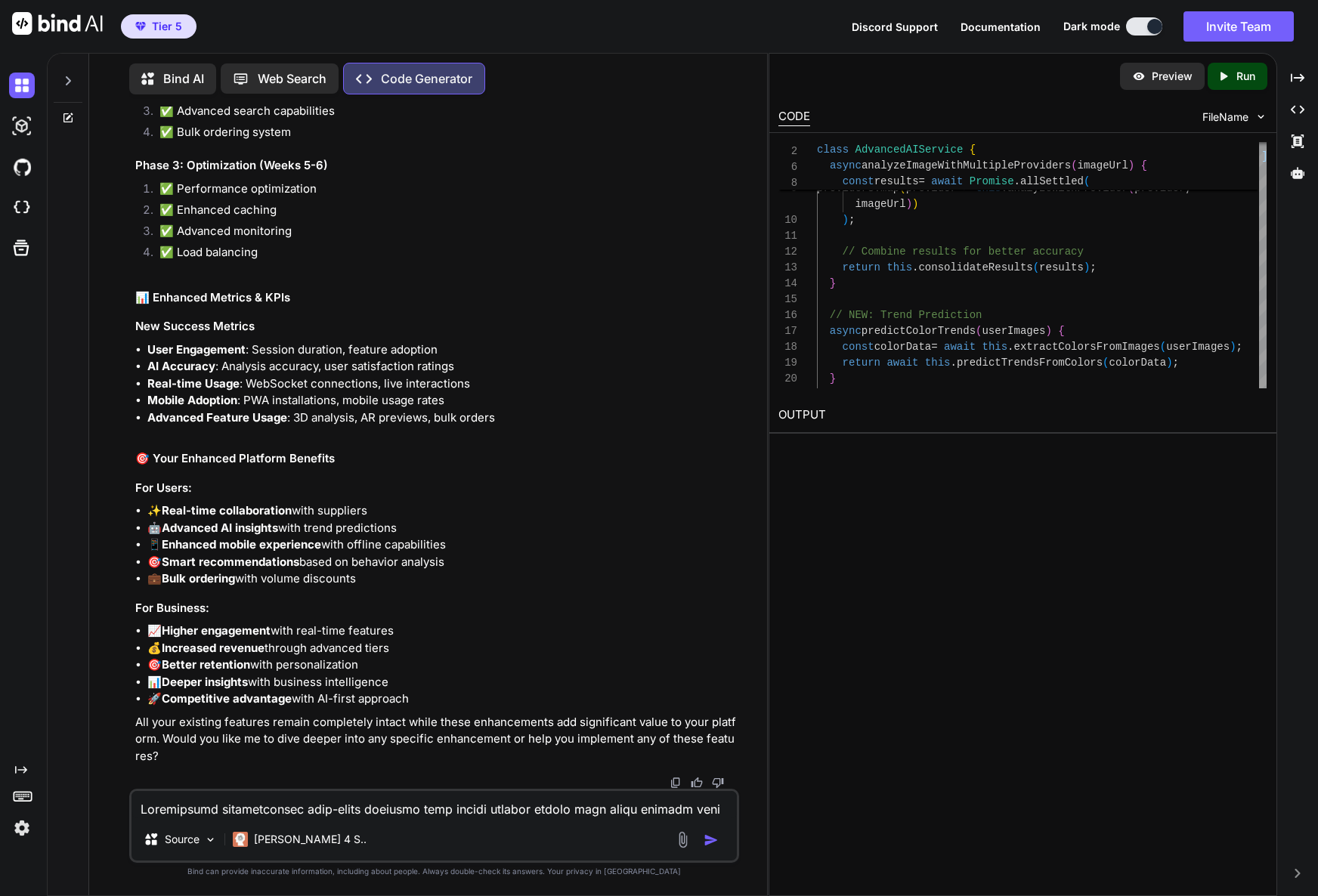
click at [1168, 77] on p "Preview" at bounding box center [1172, 76] width 41 height 15
click at [1244, 79] on p "Run" at bounding box center [1245, 76] width 19 height 15
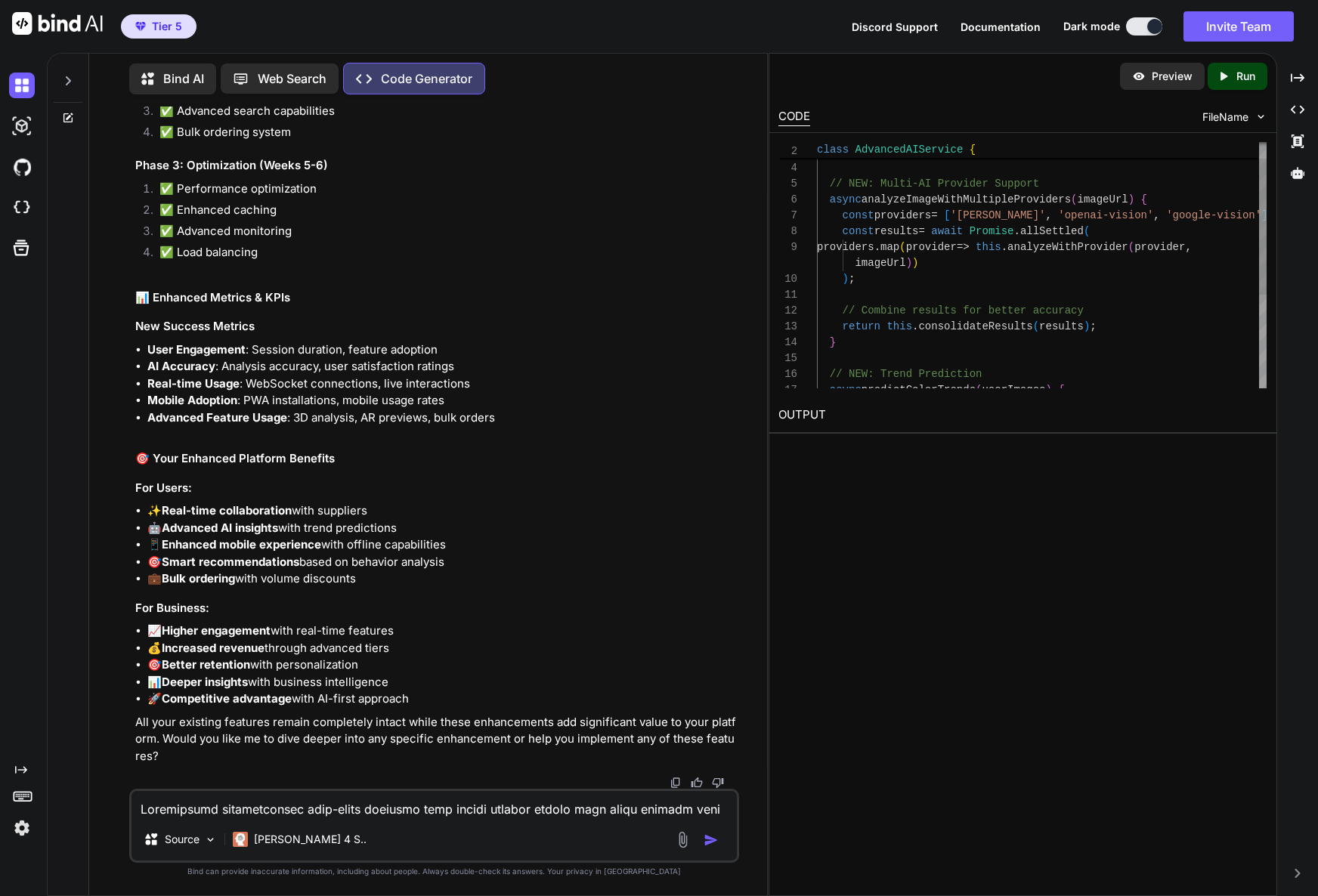
scroll to position [111, 0]
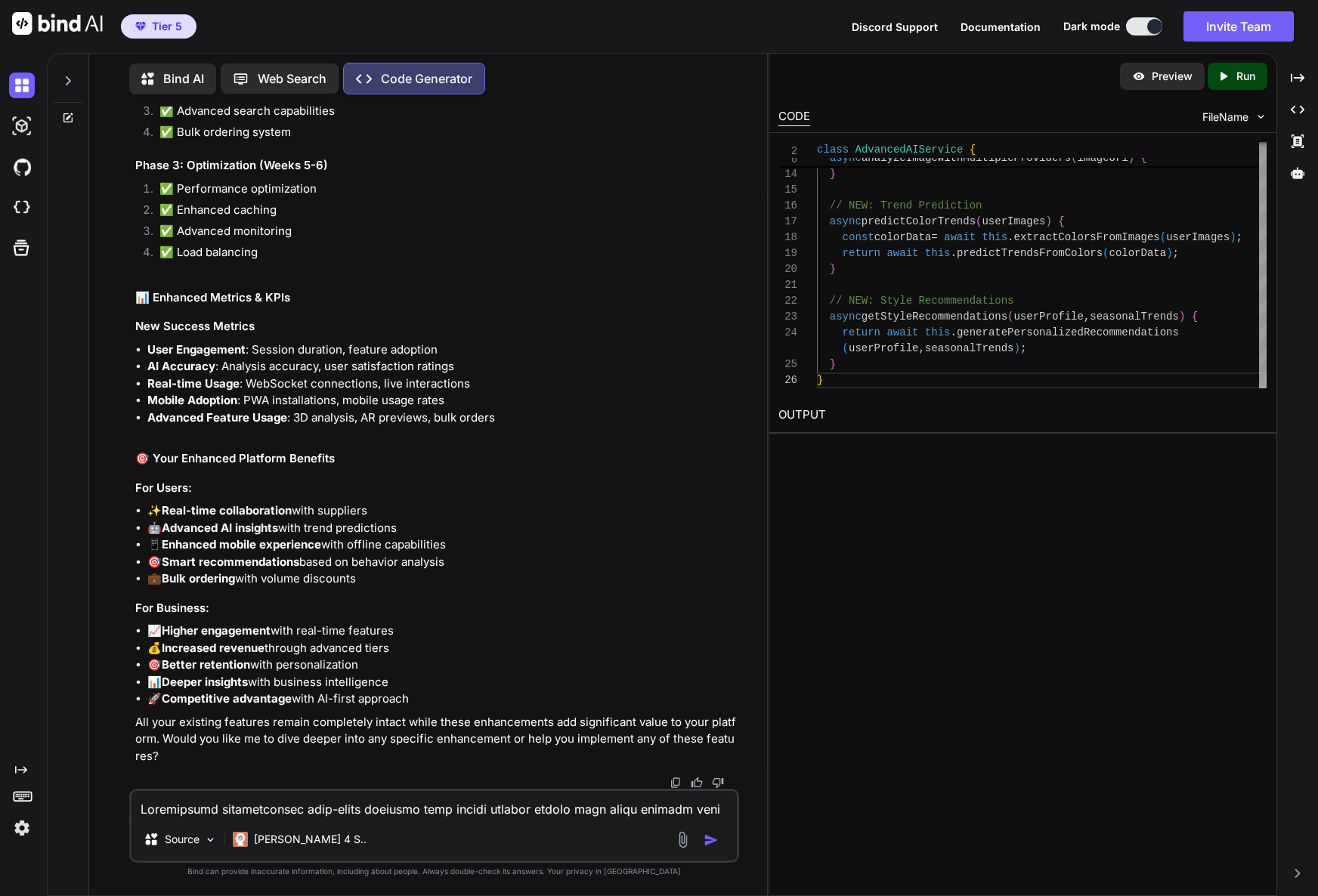
click at [1174, 73] on p "Preview" at bounding box center [1172, 76] width 41 height 15
click at [249, 808] on textarea at bounding box center [434, 804] width 605 height 27
type textarea "Why could not see "Preview""
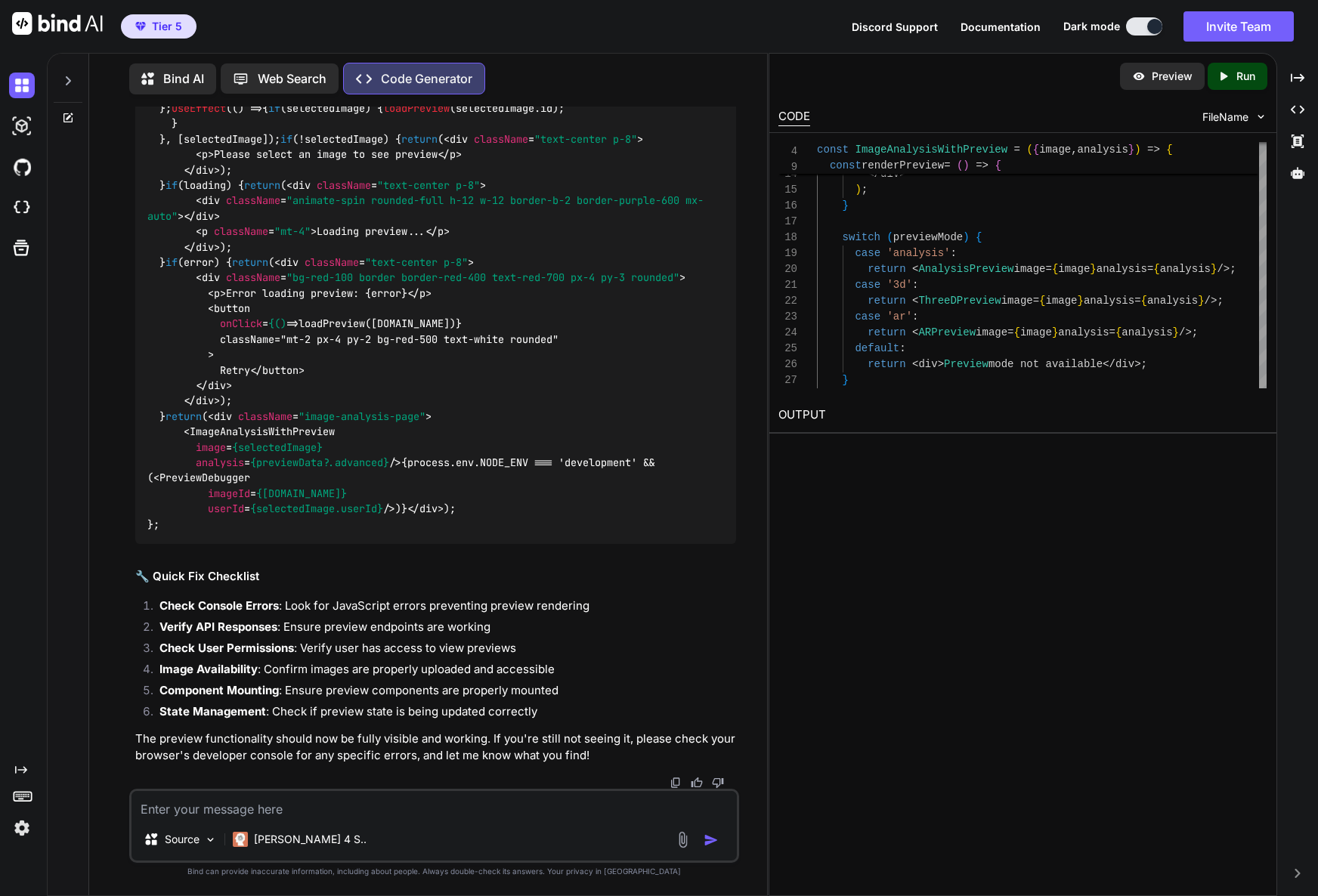
scroll to position [22138, 0]
click at [1231, 75] on icon "Created with Pixso." at bounding box center [1226, 76] width 19 height 13
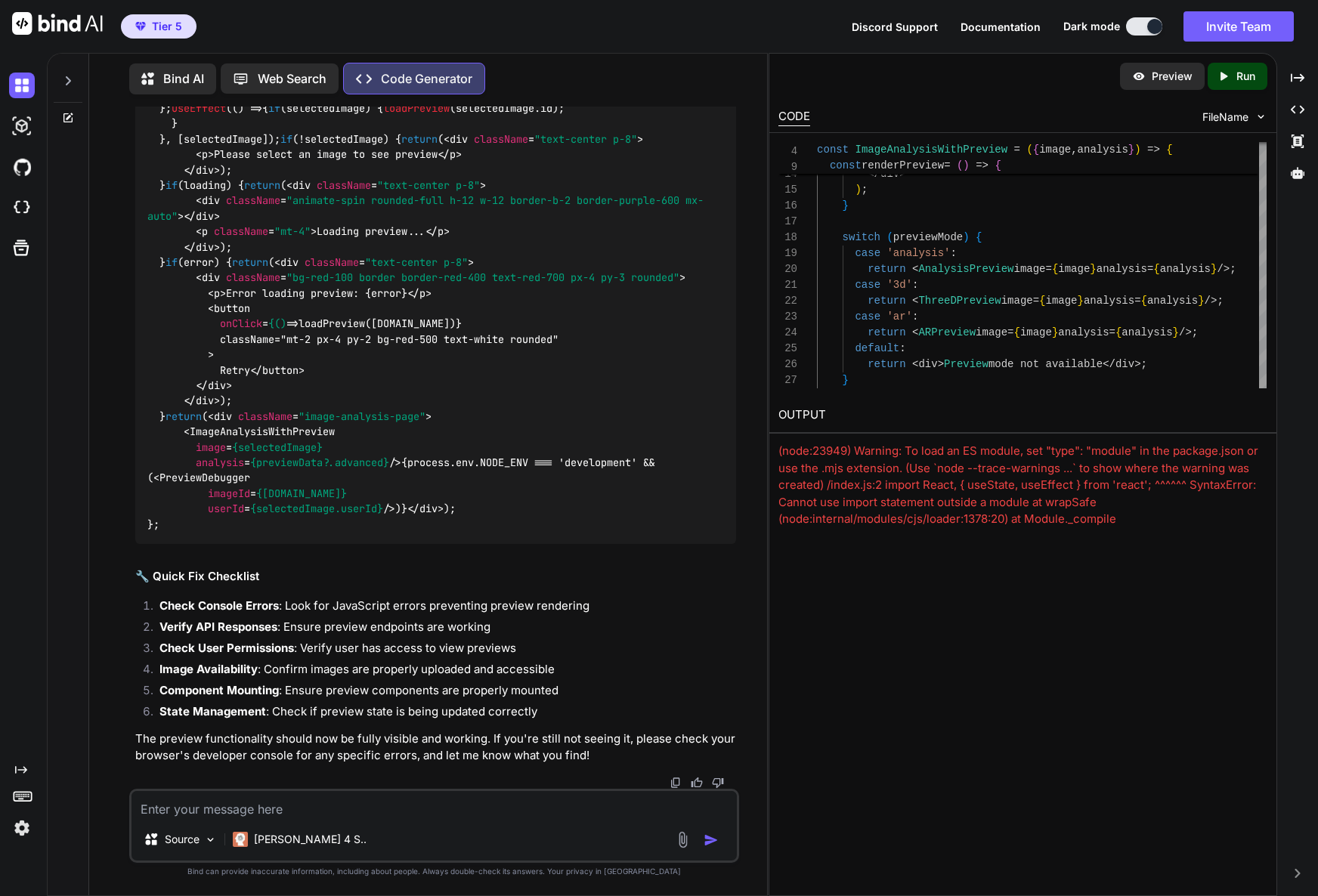
click at [1234, 79] on icon "Created with Pixso." at bounding box center [1226, 76] width 19 height 13
click at [1179, 77] on p "Preview" at bounding box center [1172, 76] width 41 height 15
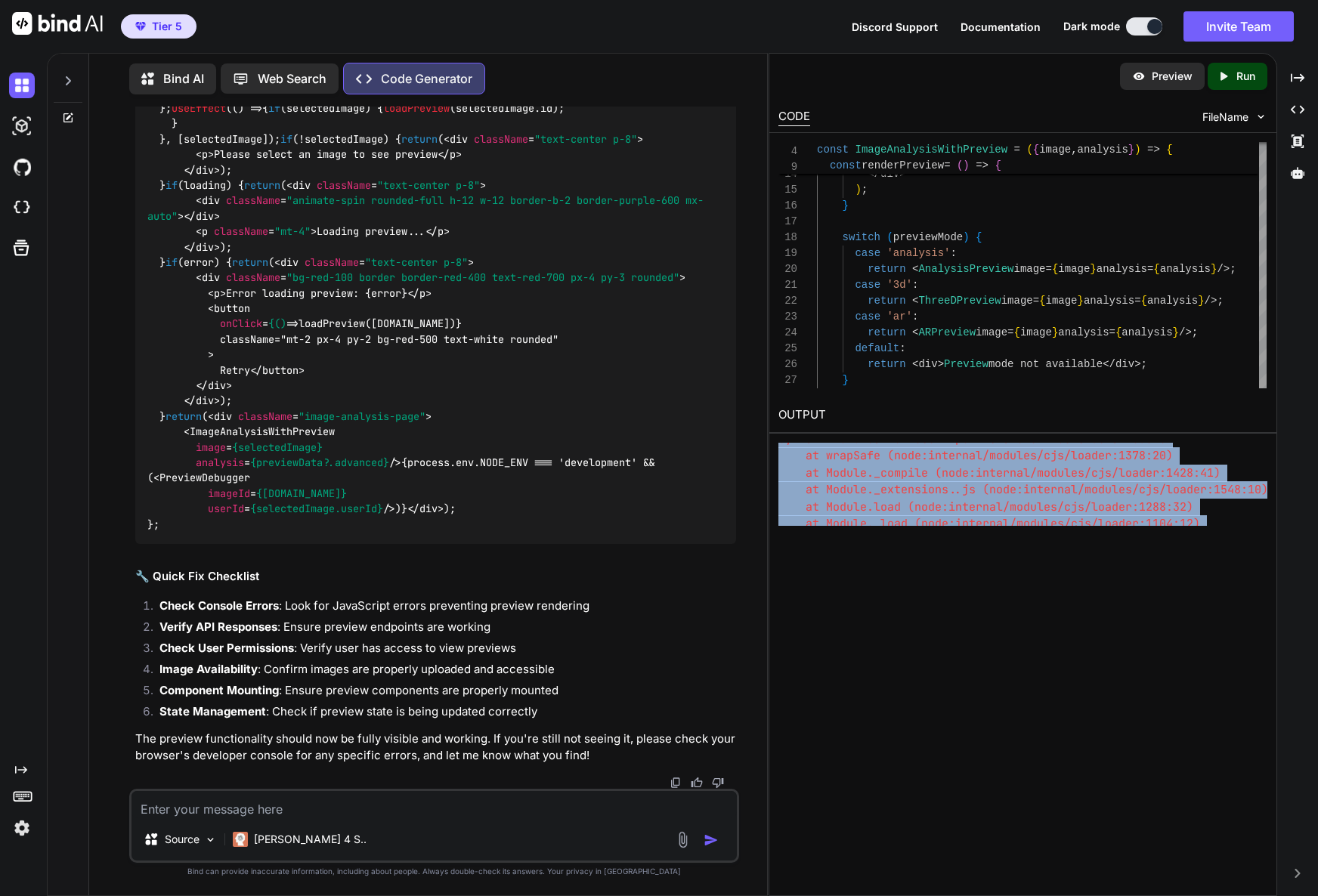
scroll to position [422, 0]
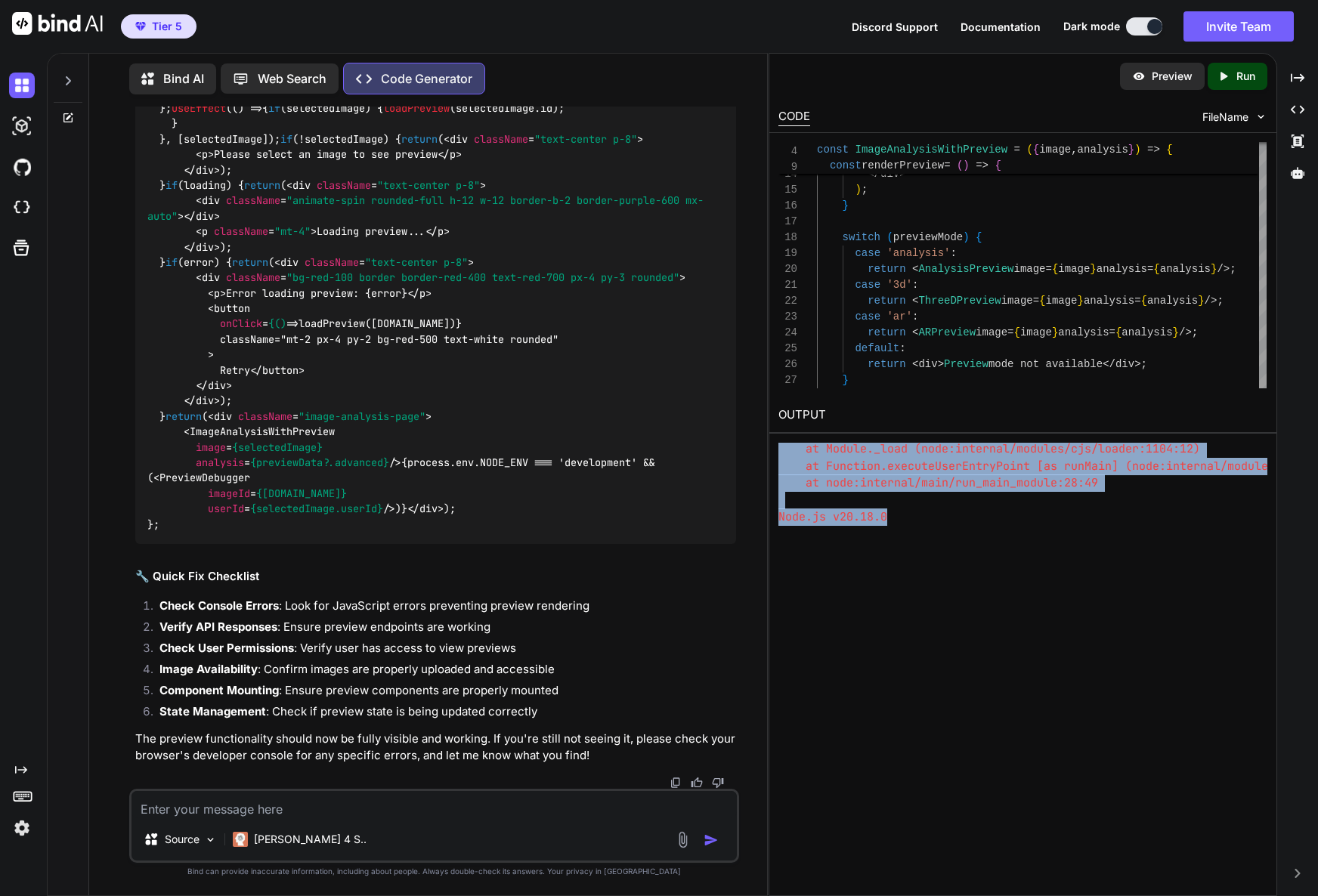
drag, startPoint x: 813, startPoint y: 452, endPoint x: 1239, endPoint y: 523, distance: 431.9
click at [1239, 523] on div "OUTPUT (node:13932) Warning: To load an ES module, set "type": "module" in the …" at bounding box center [1023, 462] width 507 height 129
copy div "(node:13932) Warning: To load an ES module, set "type": "module" in the package…"
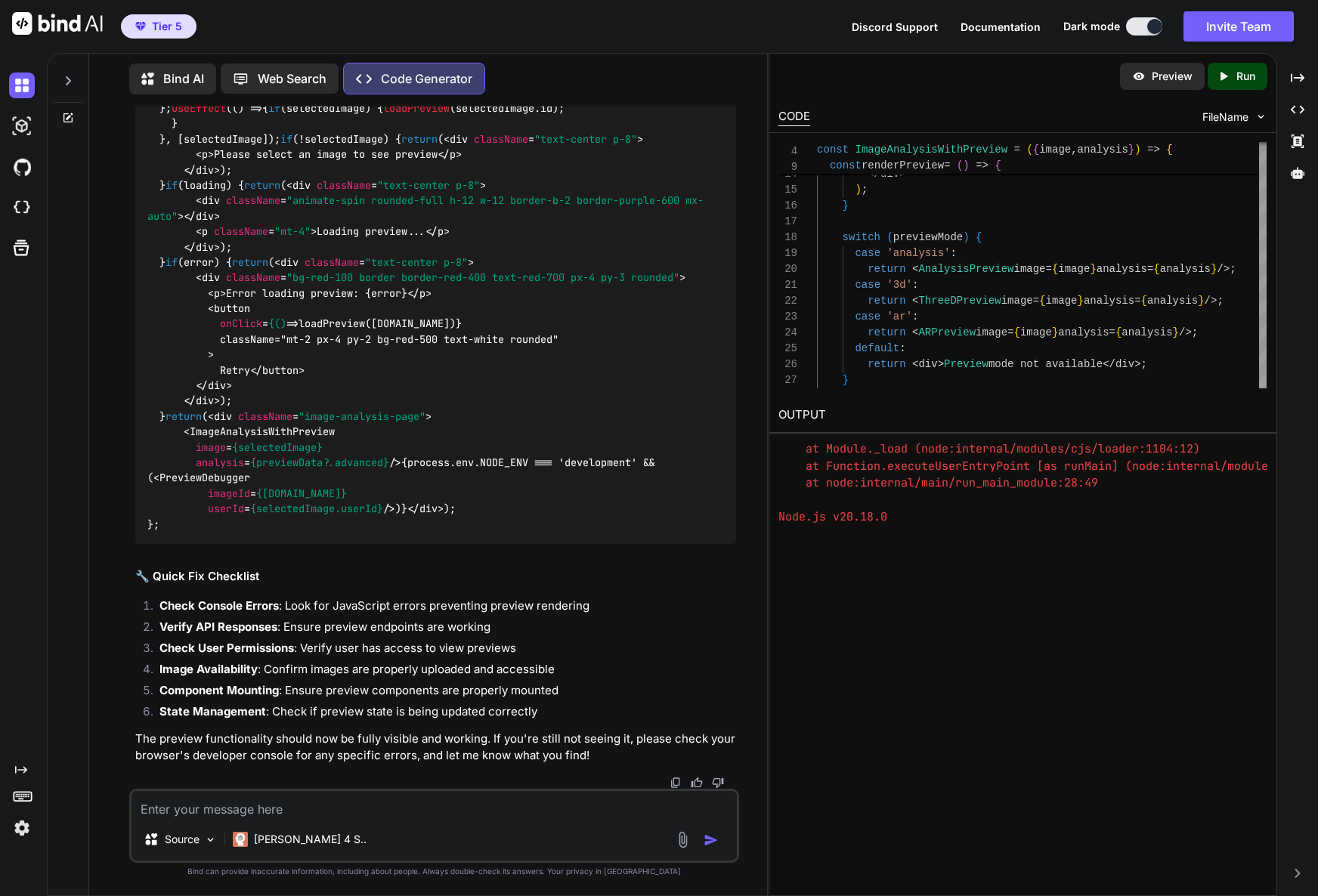
click at [281, 819] on div "Source Claude 4 S.." at bounding box center [433, 826] width 609 height 74
click at [278, 809] on textarea at bounding box center [434, 804] width 605 height 27
paste textarea "(node:13932) Warning: To load an ES module, set "type": "module" in the package…"
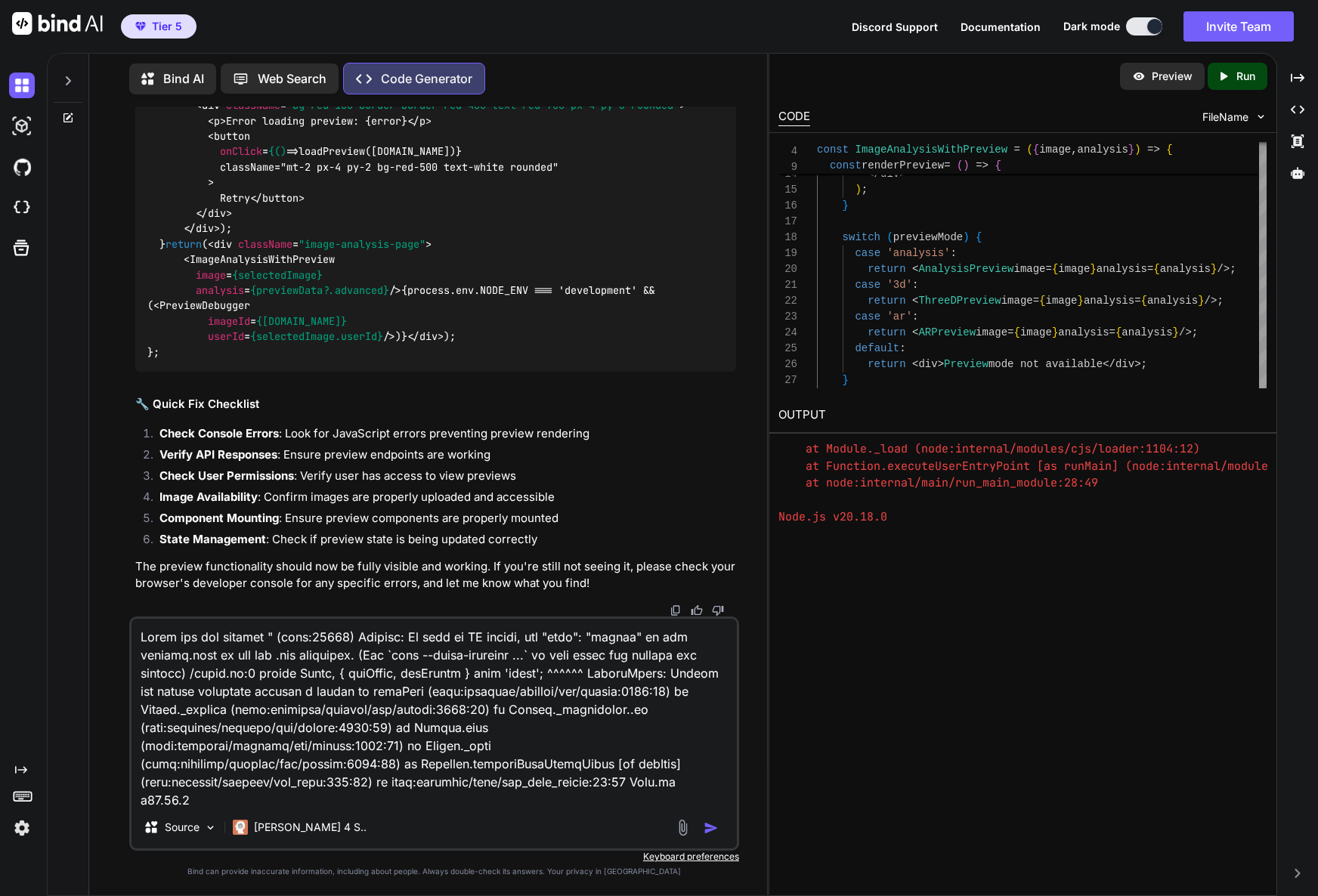
scroll to position [346, 0]
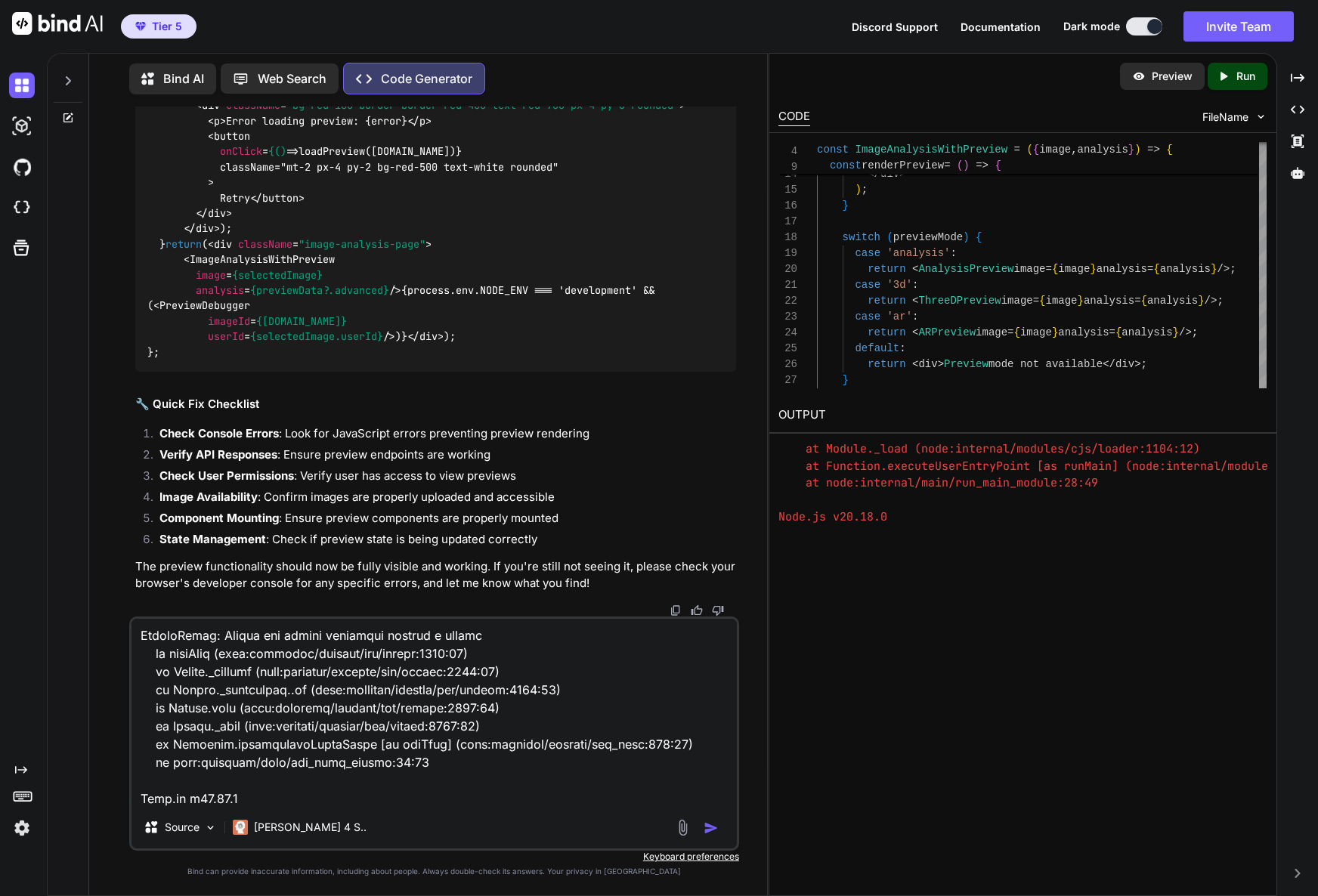
type textarea "Still not see preview " (node:13932) Warning: To load an ES module, set "type":…"
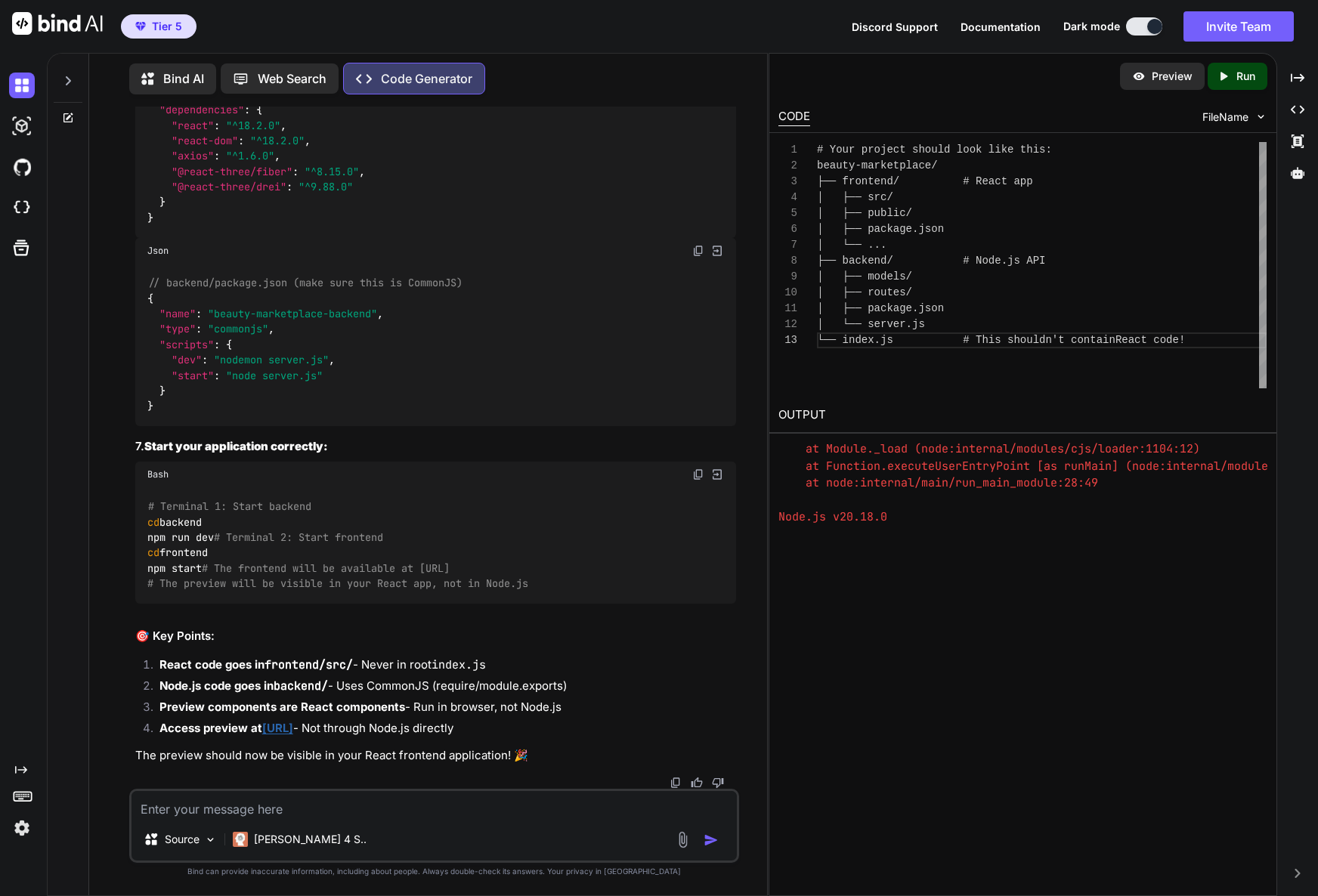
scroll to position [33523, 0]
click at [1248, 80] on p "Run" at bounding box center [1245, 76] width 19 height 15
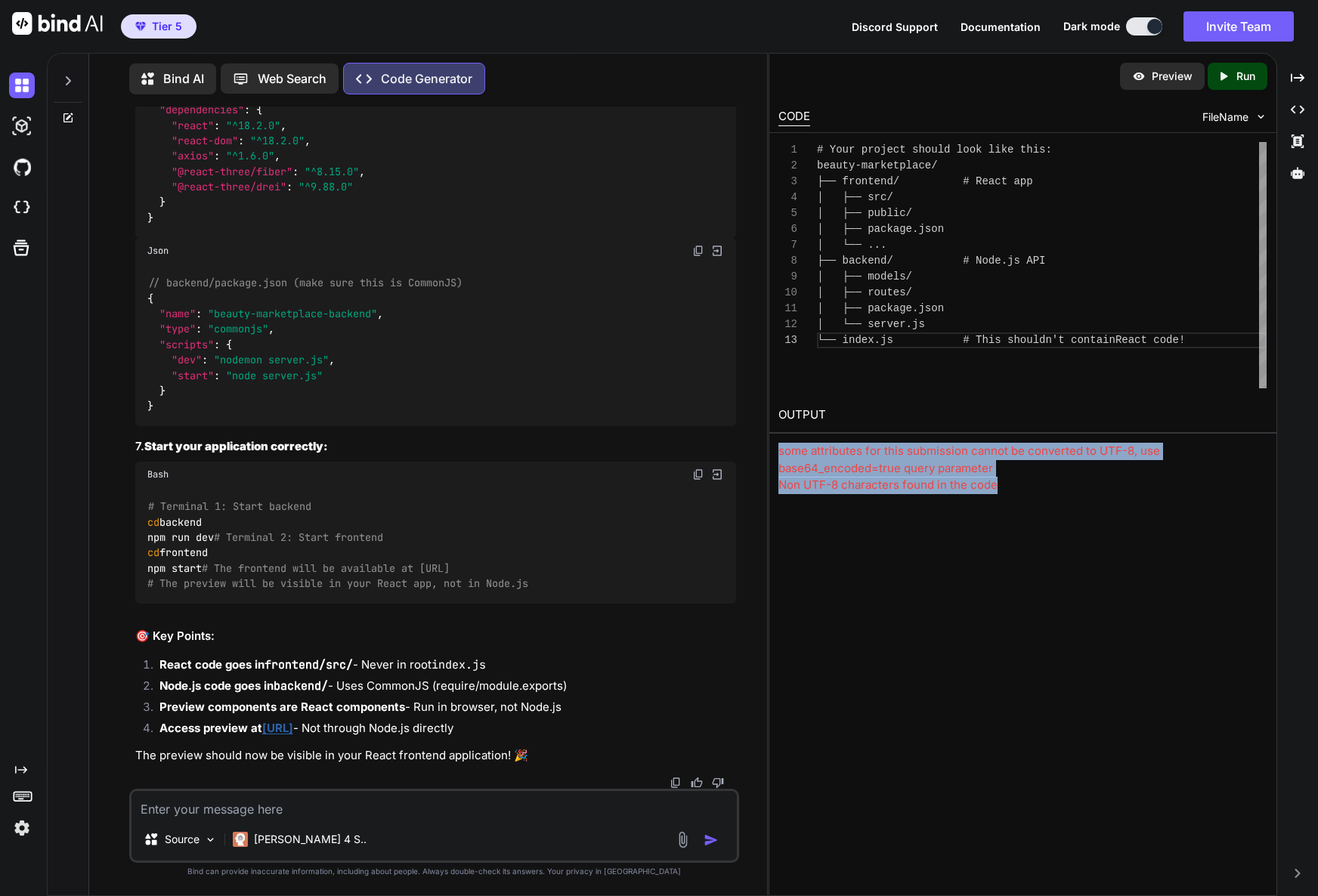
drag, startPoint x: 986, startPoint y: 489, endPoint x: 779, endPoint y: 456, distance: 209.6
click at [780, 456] on div "some attributes for this submission cannot be converted to UTF-8, use base64_en…" at bounding box center [1023, 469] width 489 height 51
copy div "some attributes for this submission cannot be converted to UTF-8, use base64_en…"
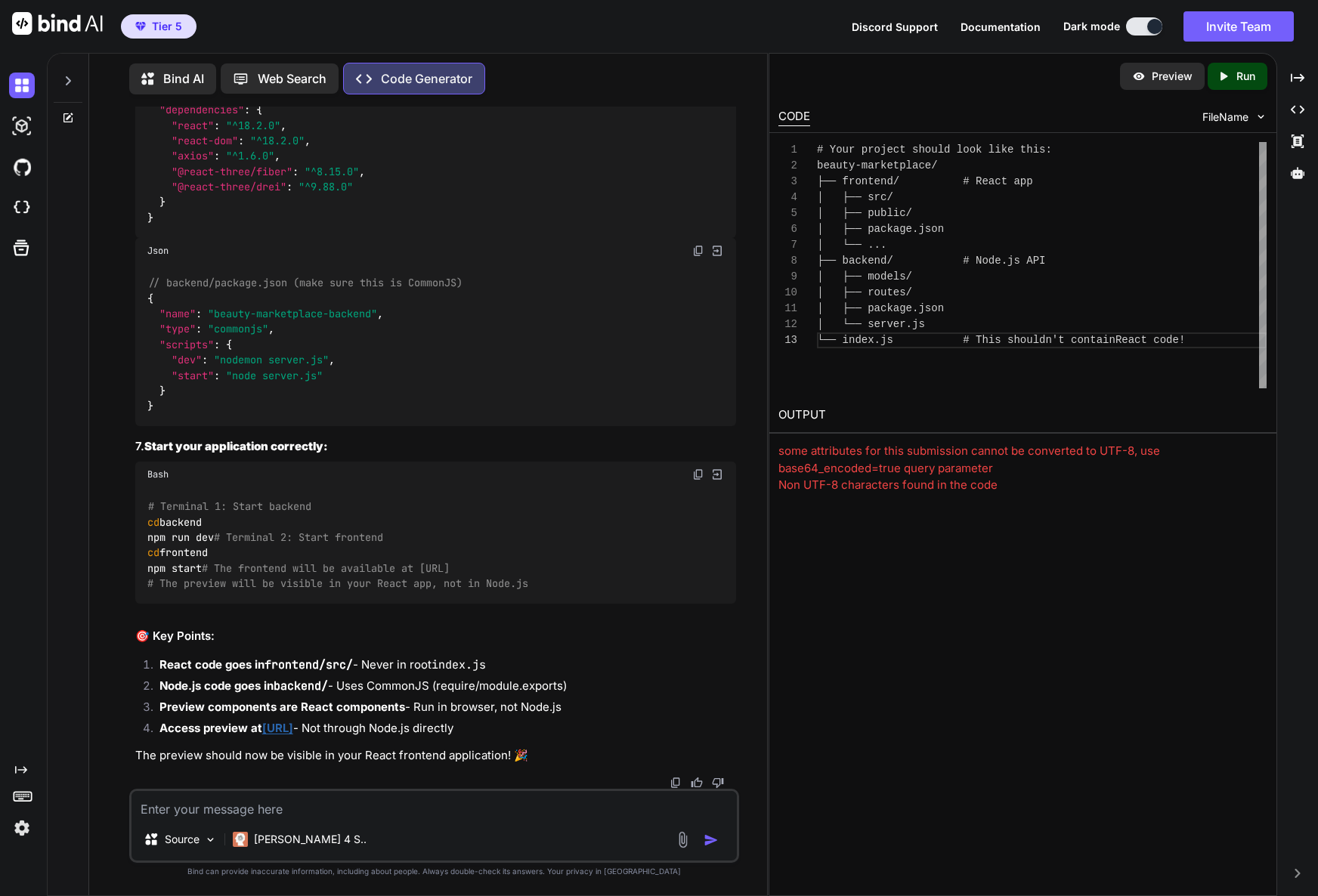
click at [329, 817] on textarea at bounding box center [434, 804] width 605 height 27
click at [333, 812] on textarea at bounding box center [434, 804] width 605 height 27
paste textarea "some attributes for this submission cannot be converted to UTF-8, use base64_en…"
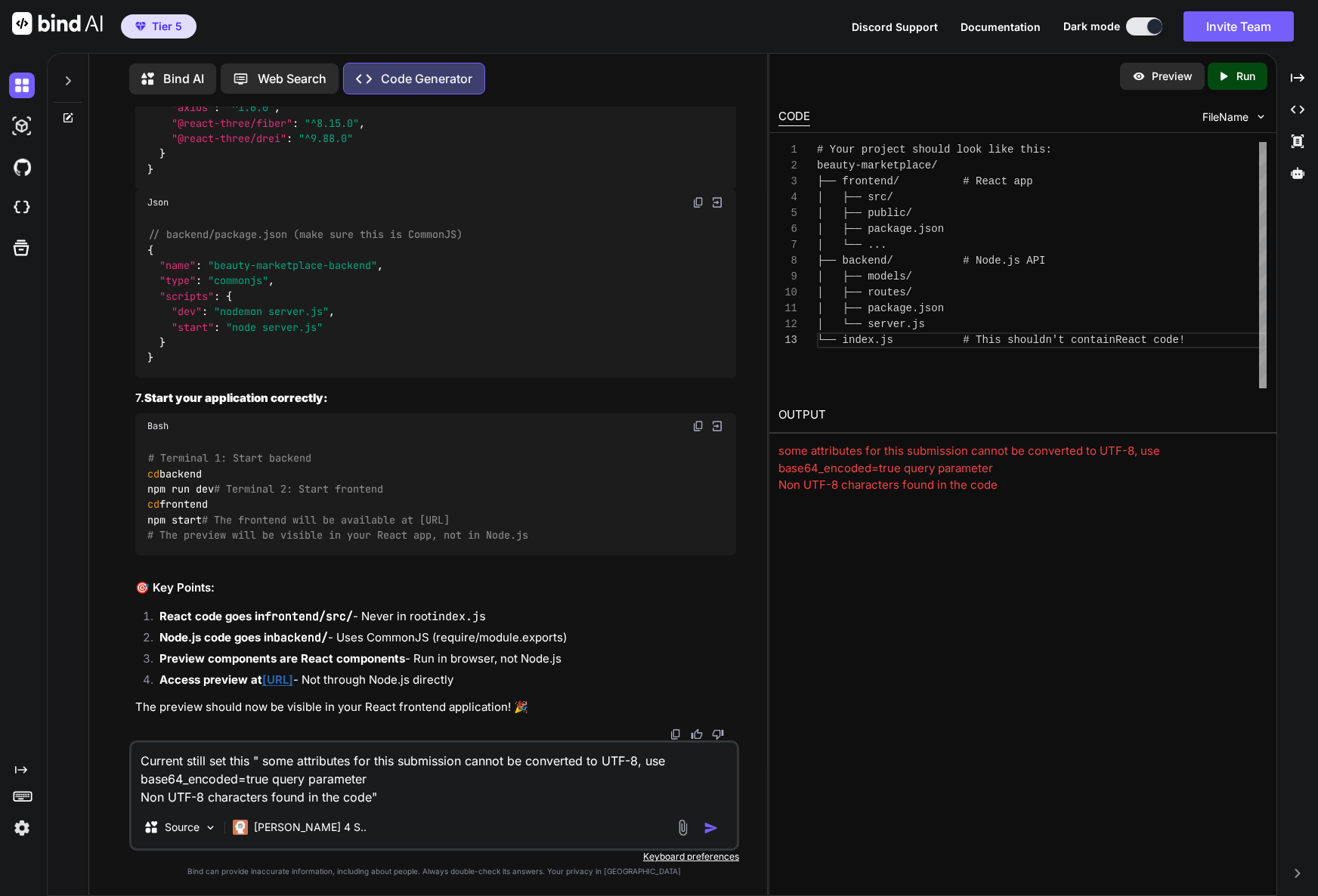
type textarea "Current still set this " some attributes for this submission cannot be converte…"
drag, startPoint x: 799, startPoint y: 134, endPoint x: 1205, endPoint y: 343, distance: 456.6
click at [1199, 347] on div "Preview Created with Pixso. Run CODE FileName 12 13 1 2 3 4 5 6 7 8 9 10 11 │ └…" at bounding box center [1023, 274] width 507 height 440
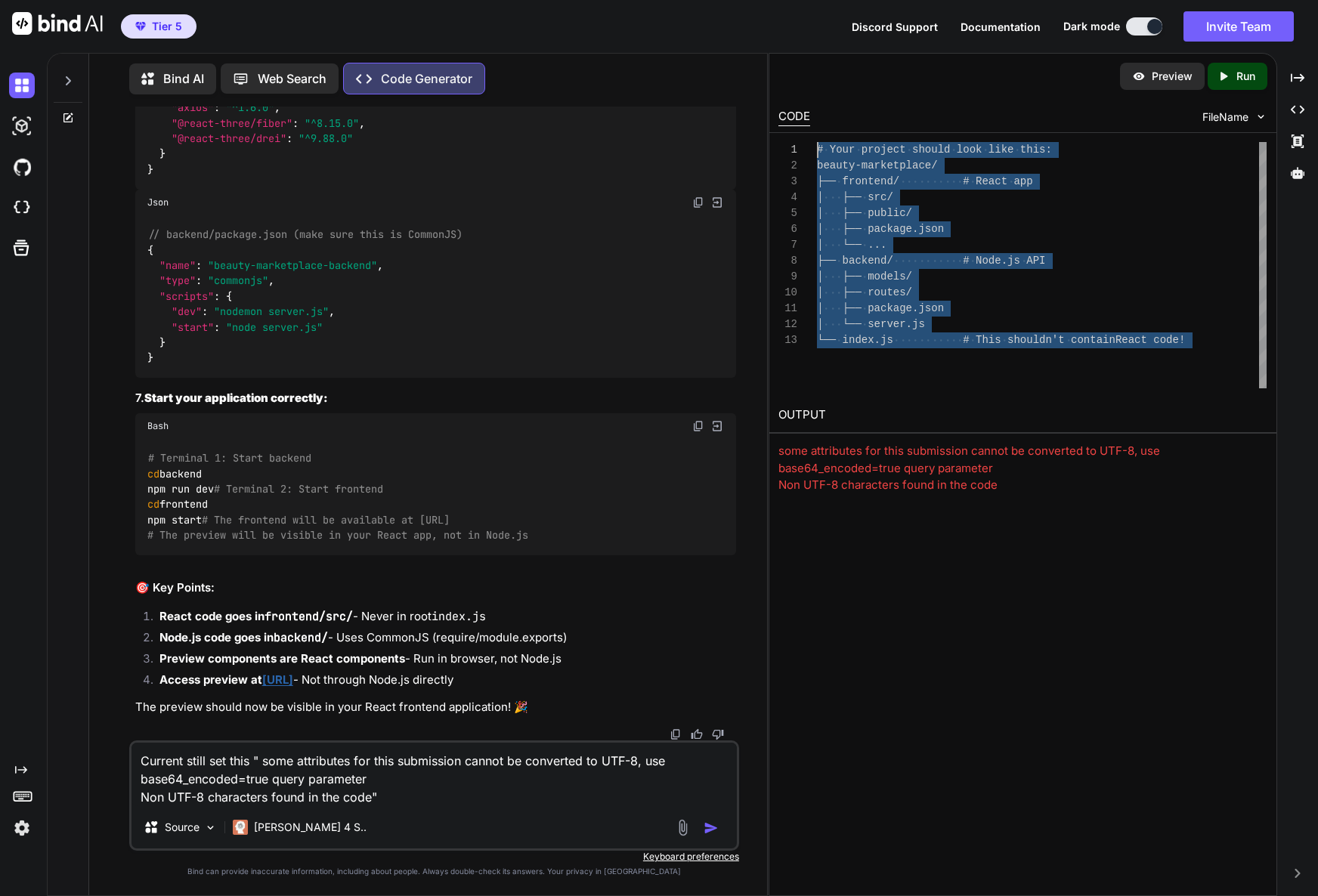
drag, startPoint x: 1080, startPoint y: 324, endPoint x: 774, endPoint y: 111, distance: 372.8
click at [764, 96] on div "Bind AI Web Search Created with Pixso. Code Generator You Code Generator Lookin…" at bounding box center [682, 474] width 1271 height 843
type textarea "# Your project should look like this: beauty-marketplace/ ├── frontend/ # React…"
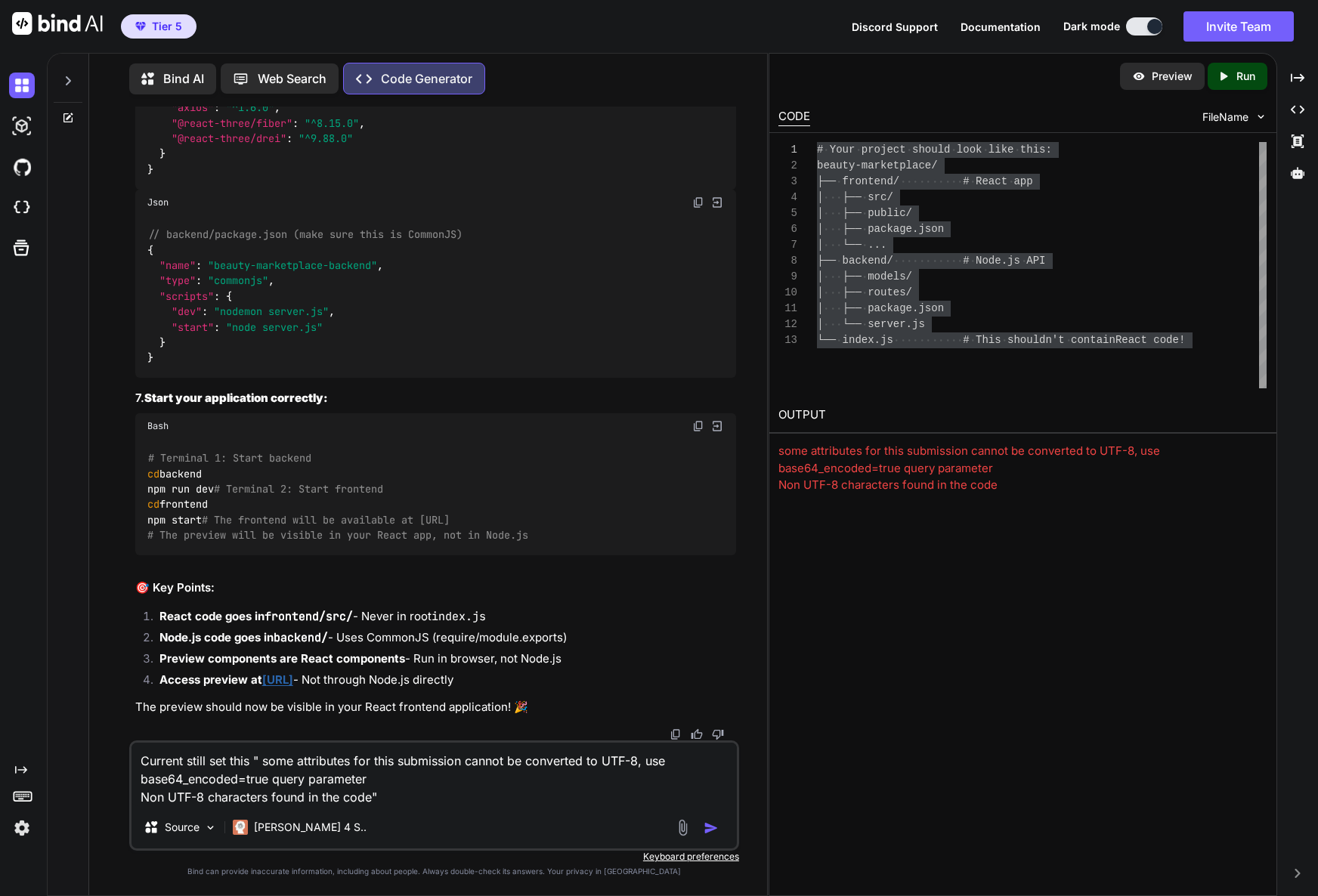
click at [470, 806] on textarea "Current still set this " some attributes for this submission cannot be converte…" at bounding box center [434, 775] width 605 height 64
click at [251, 757] on textarea "Current still set this " some attributes for this submission cannot be converte…" at bounding box center [434, 775] width 605 height 64
click at [414, 787] on textarea "Current still set this OUTPUT " some attributes for this submission cannot be c…" at bounding box center [434, 775] width 605 height 64
click at [413, 794] on textarea "Current still set this OUTPUT " some attributes for this submission cannot be c…" at bounding box center [434, 775] width 605 height 64
paste textarea "# Your project should look like this: beauty-marketplace/ ├── frontend/ # React…"
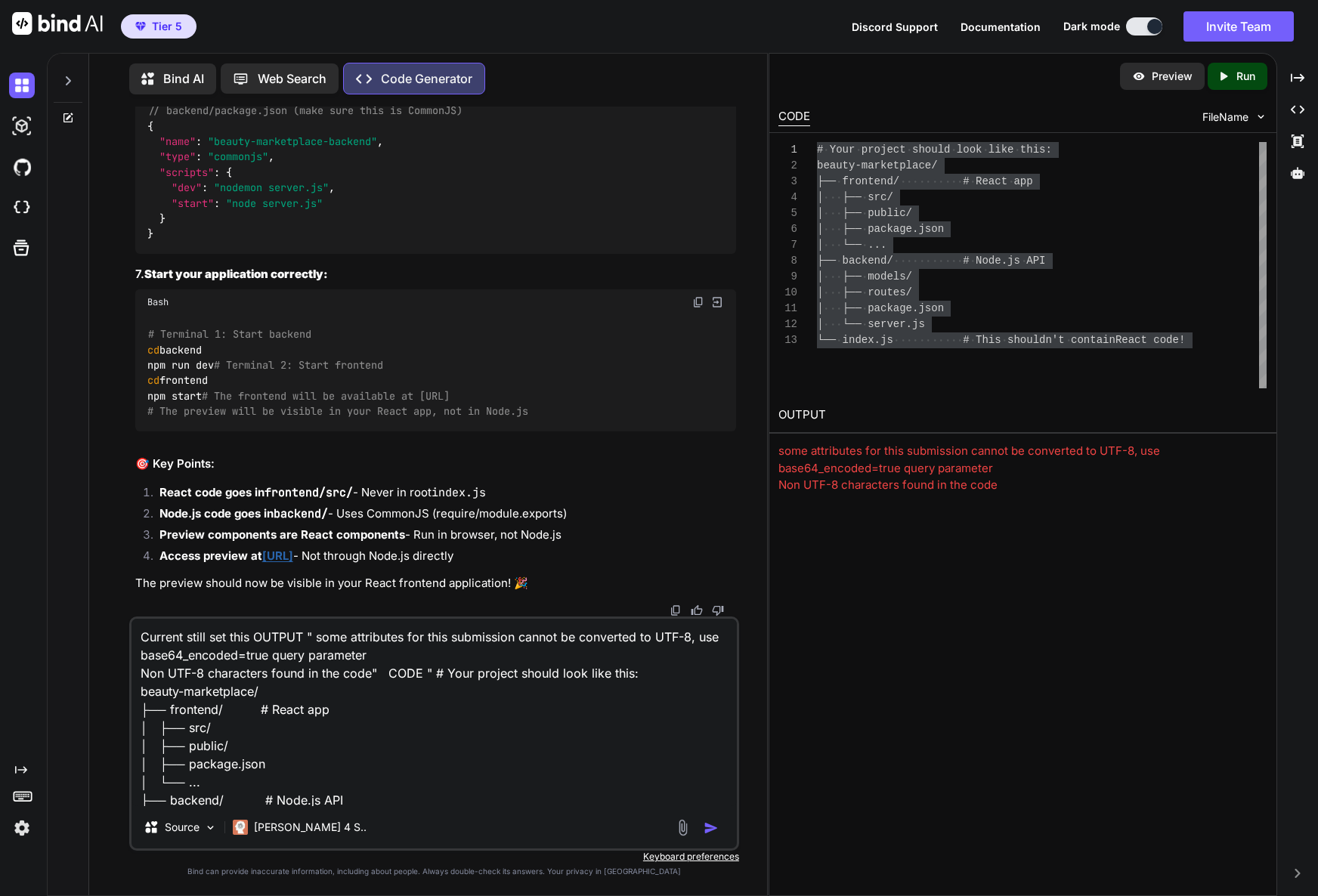
scroll to position [92, 0]
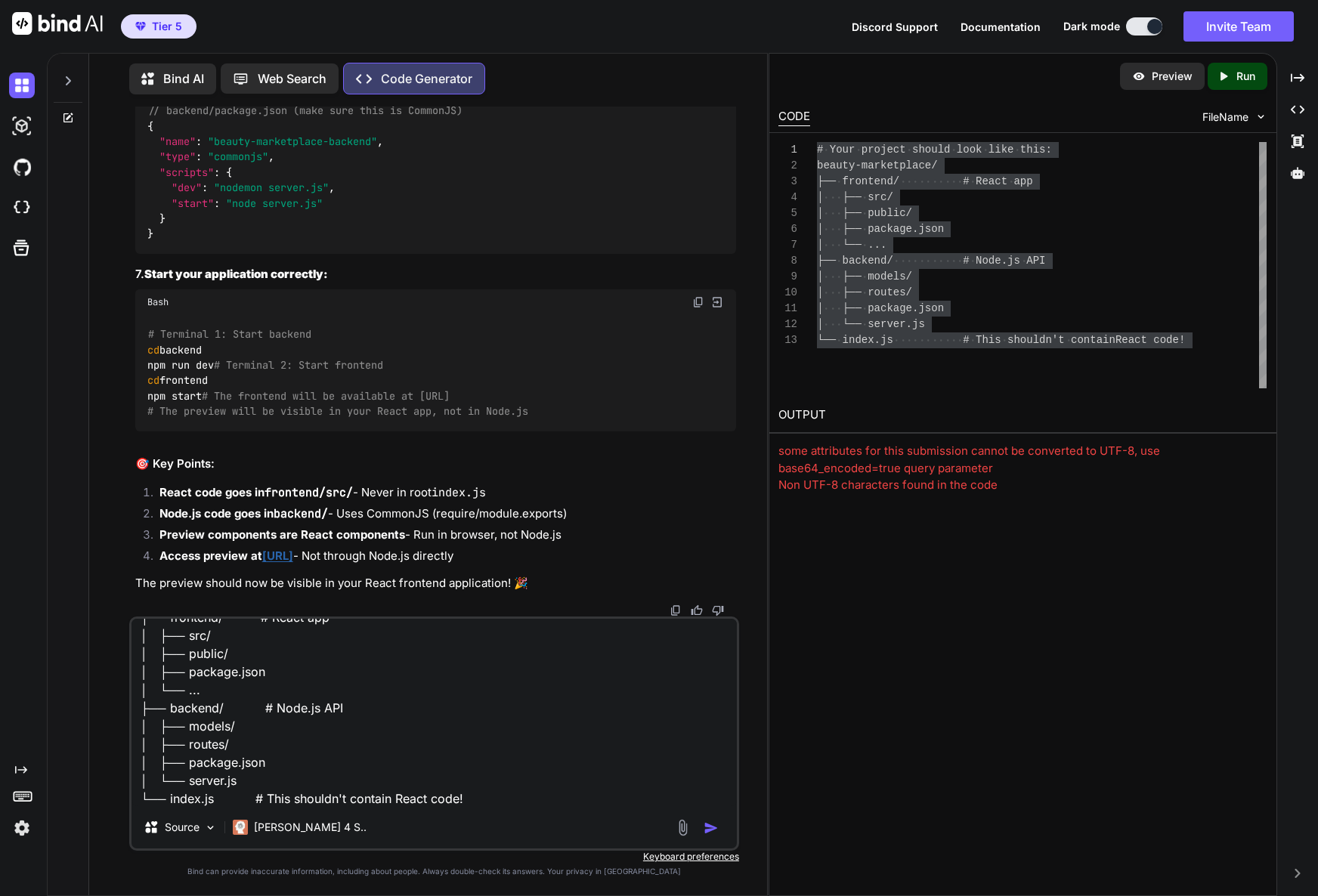
type textarea "Current still set this OUTPUT " some attributes for this submission cannot be c…"
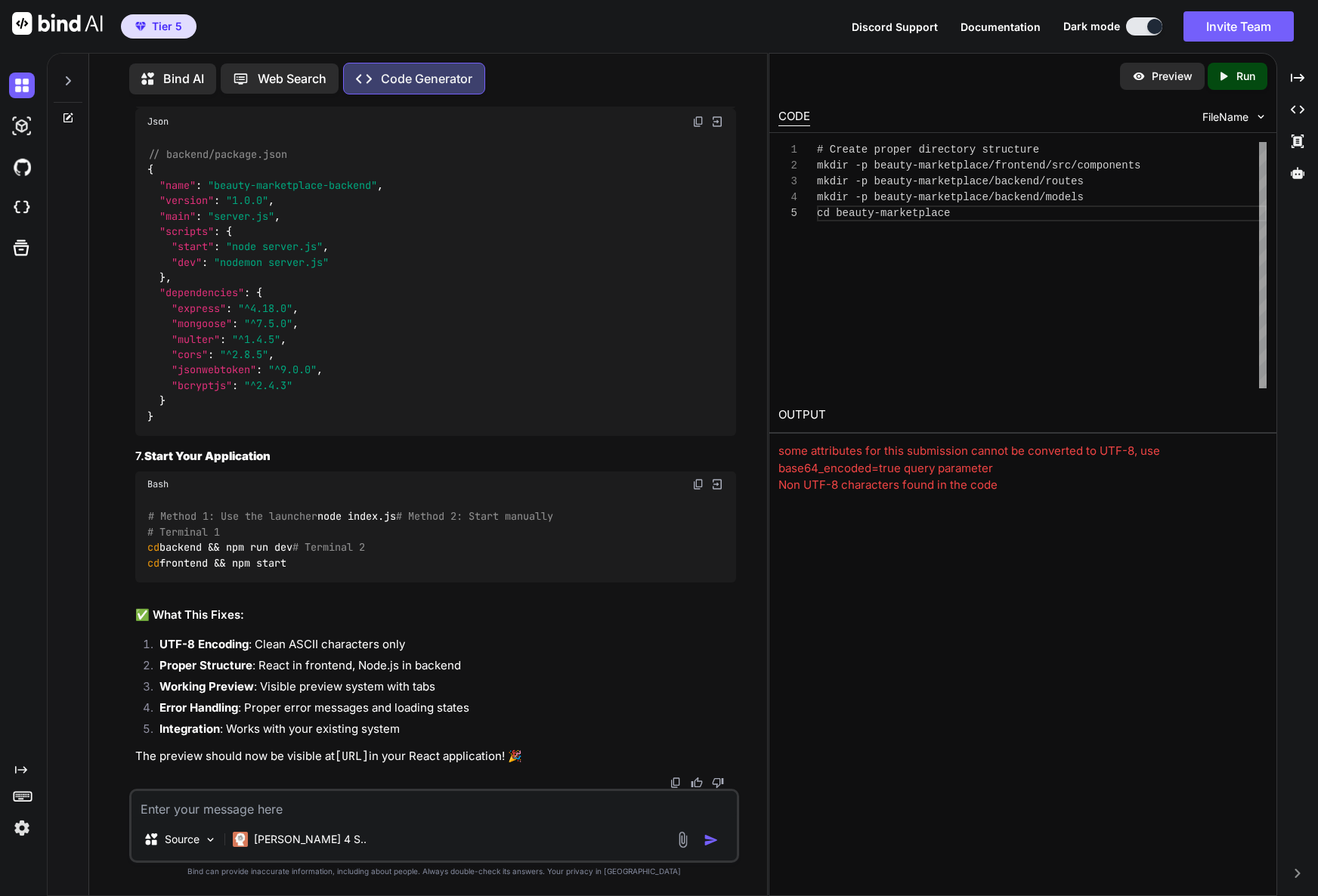
scroll to position [42559, 0]
drag, startPoint x: 422, startPoint y: 758, endPoint x: 340, endPoint y: 759, distance: 82.0
click at [339, 760] on p "The preview should now be visible at [URL] in your React application! 🎉" at bounding box center [435, 757] width 601 height 18
copy code "[URL]"
